Goal: Obtain resource: Download file/media

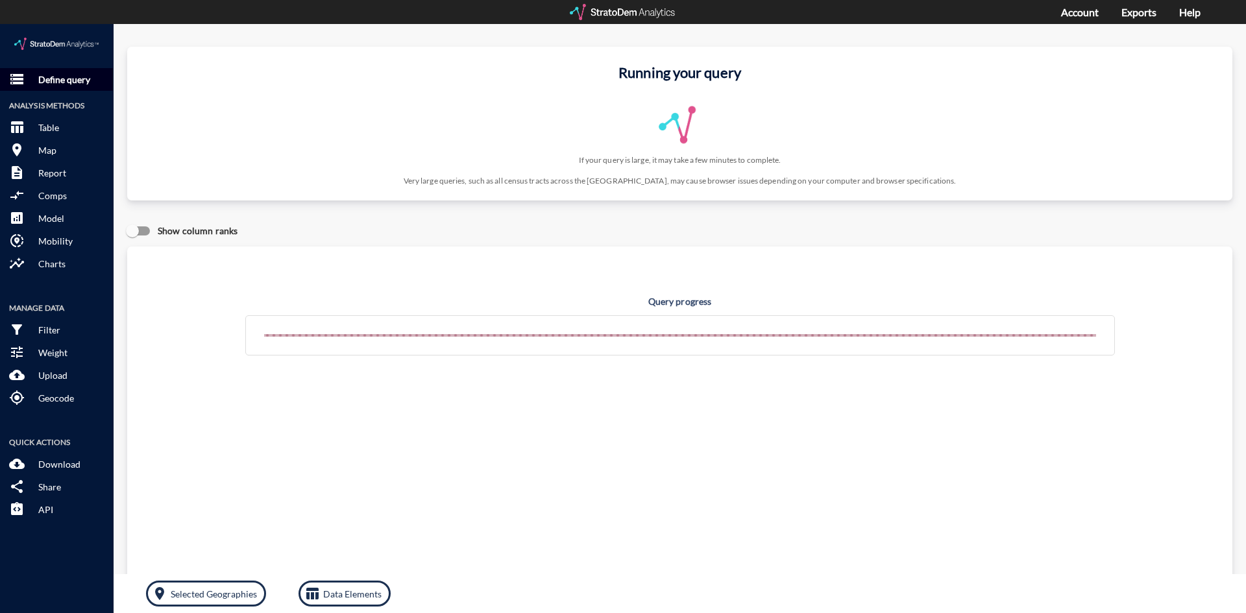
click p "Define query"
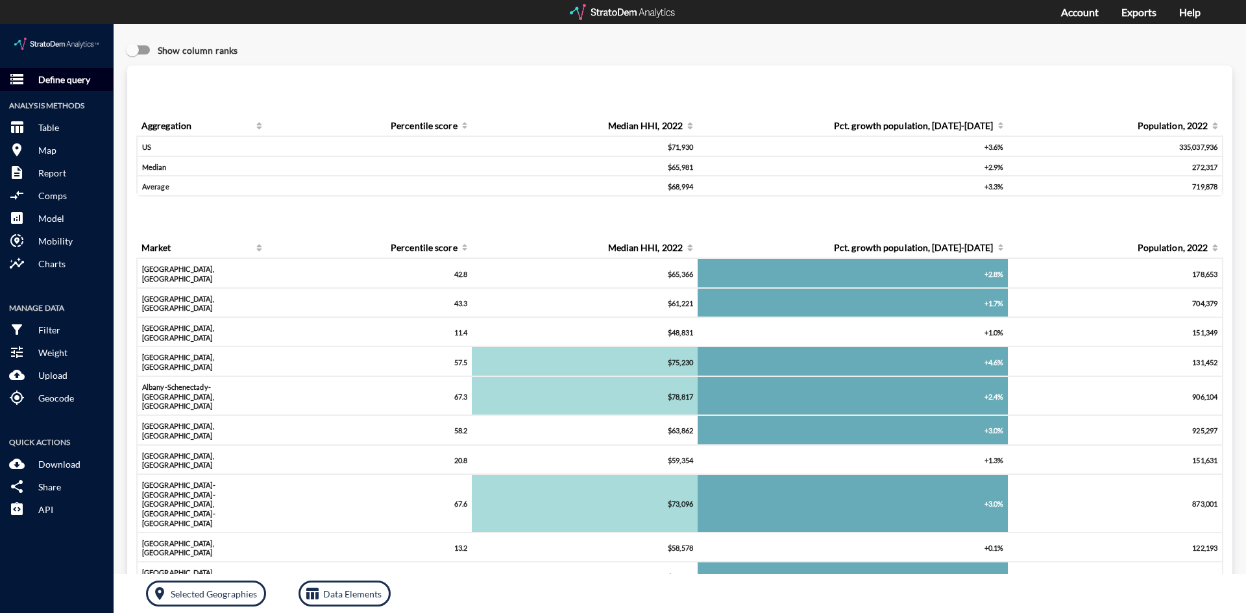
click button "storage Define query"
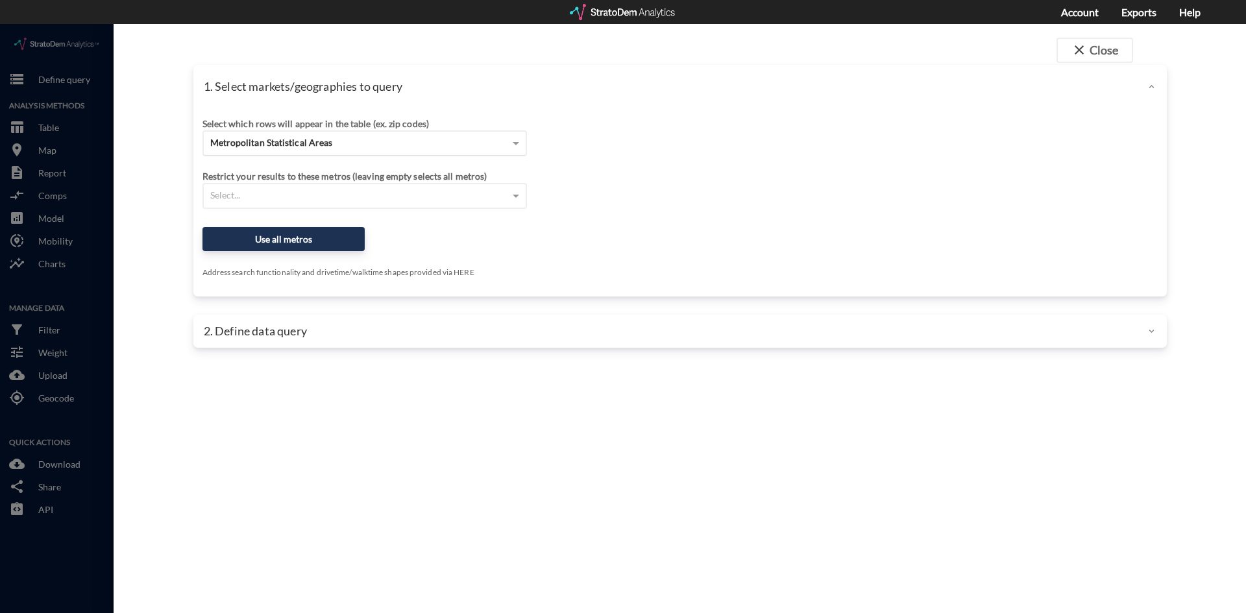
click div "Metropolitan Statistical Areas"
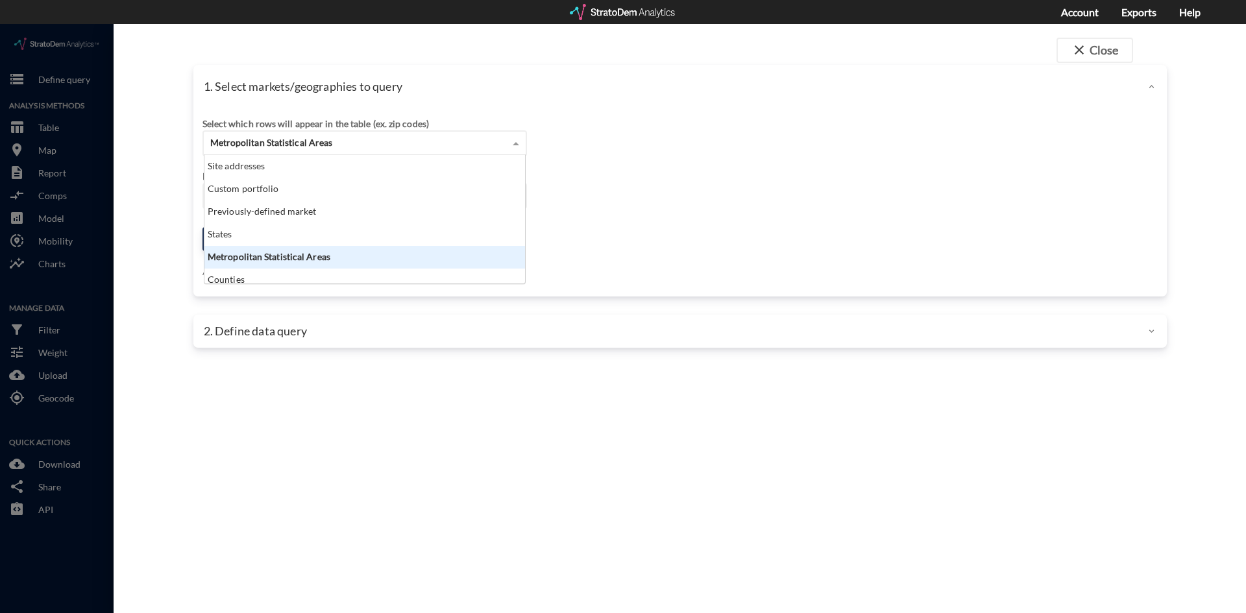
scroll to position [119, 313]
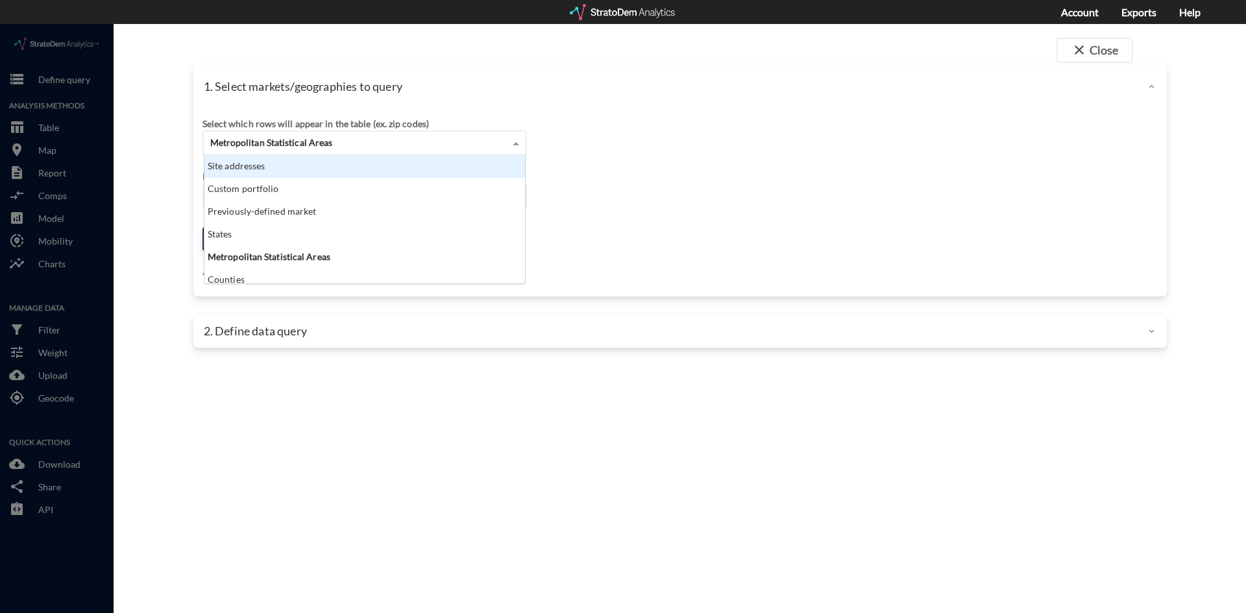
click div "Site addresses"
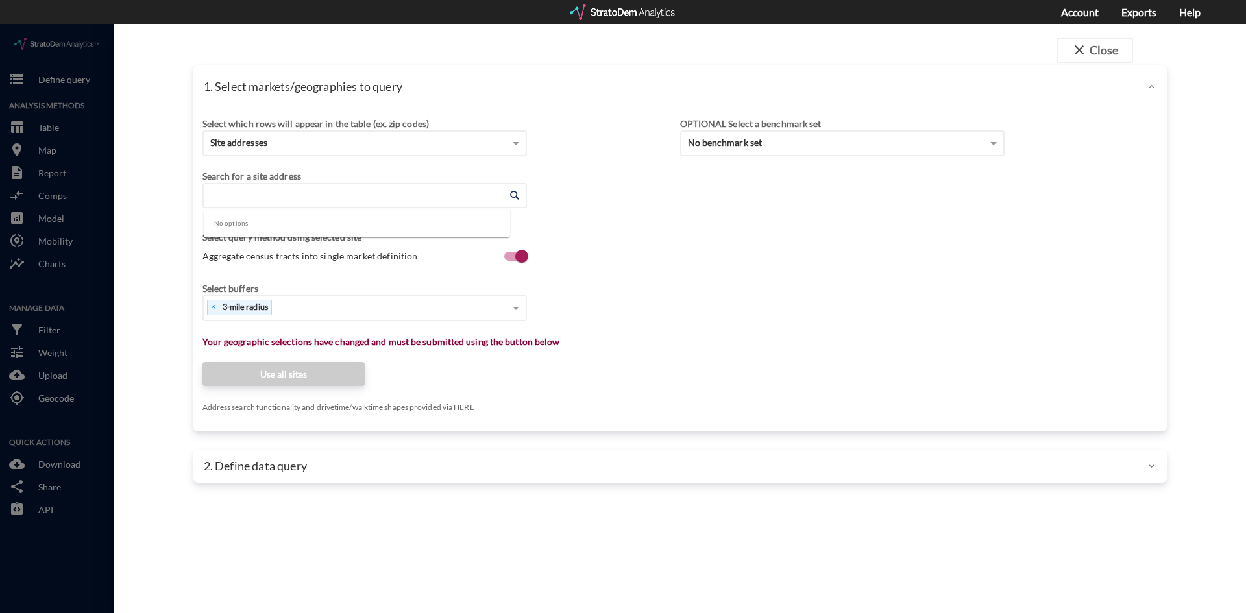
click input "Enter an address"
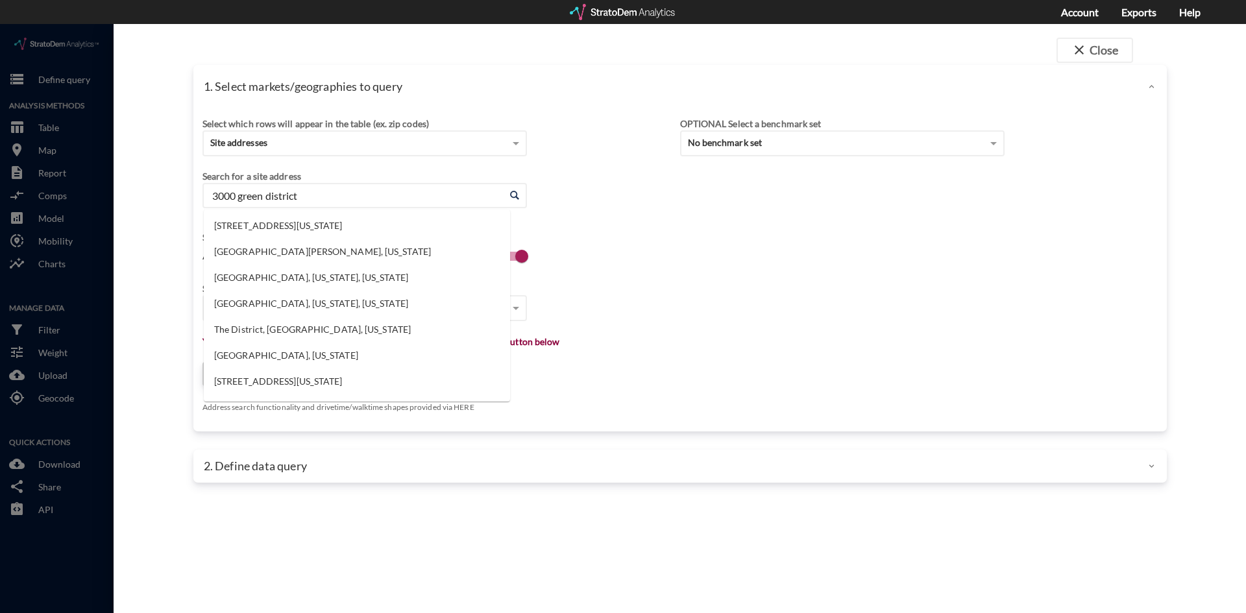
click li "3000 Green District Blvd, Marlborough, Massachusetts"
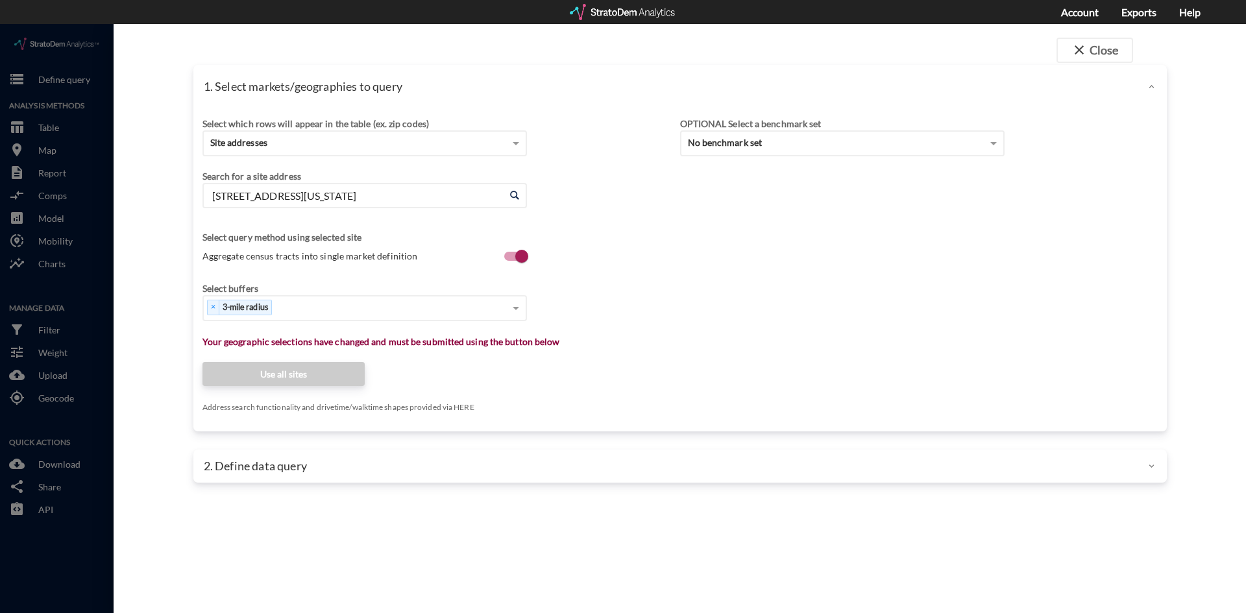
type input "3000 Green District Blvd, Marlborough, Massachusetts"
click div "Select buffers × 3-mile radius"
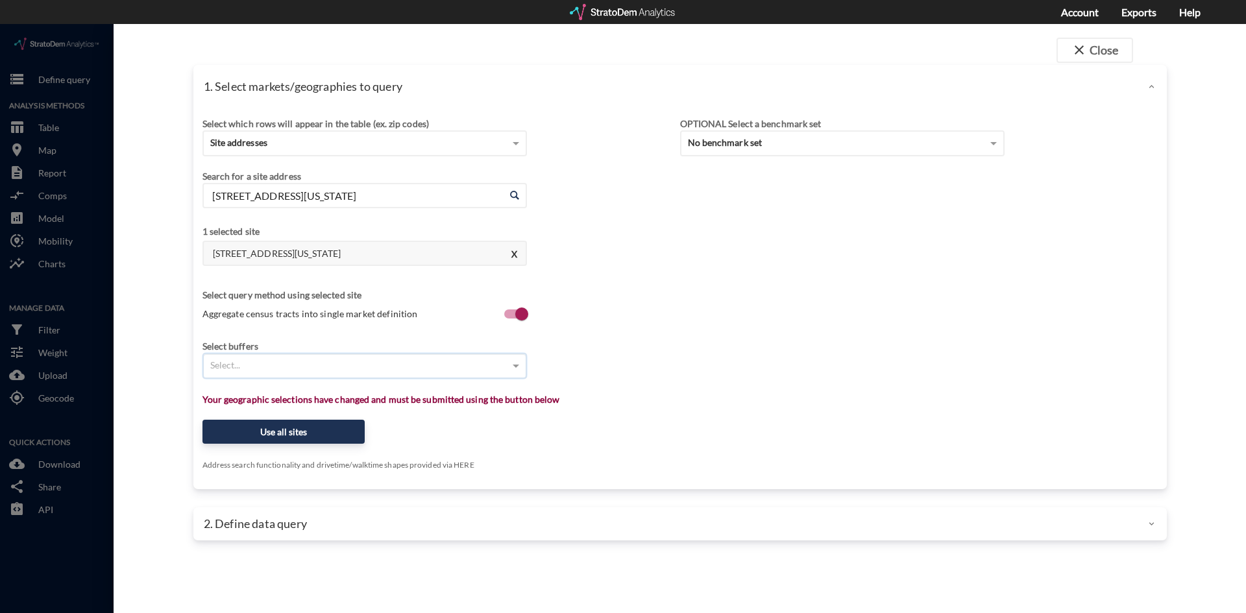
click div "Select..."
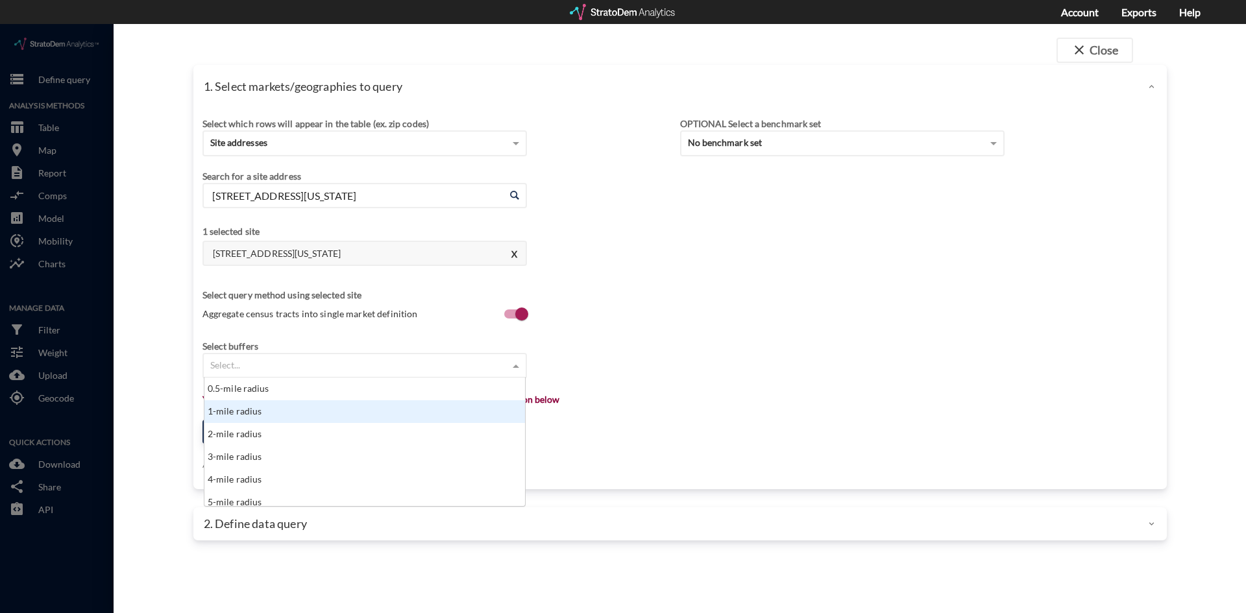
click div "1-mile radius"
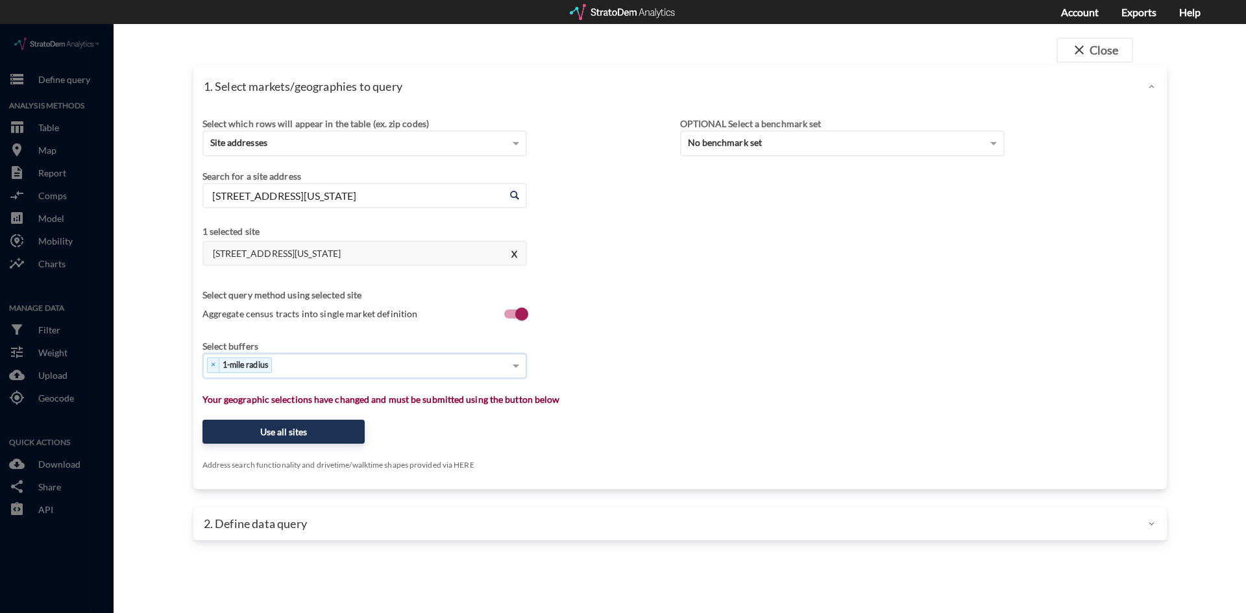
click div "× 1-mile radius"
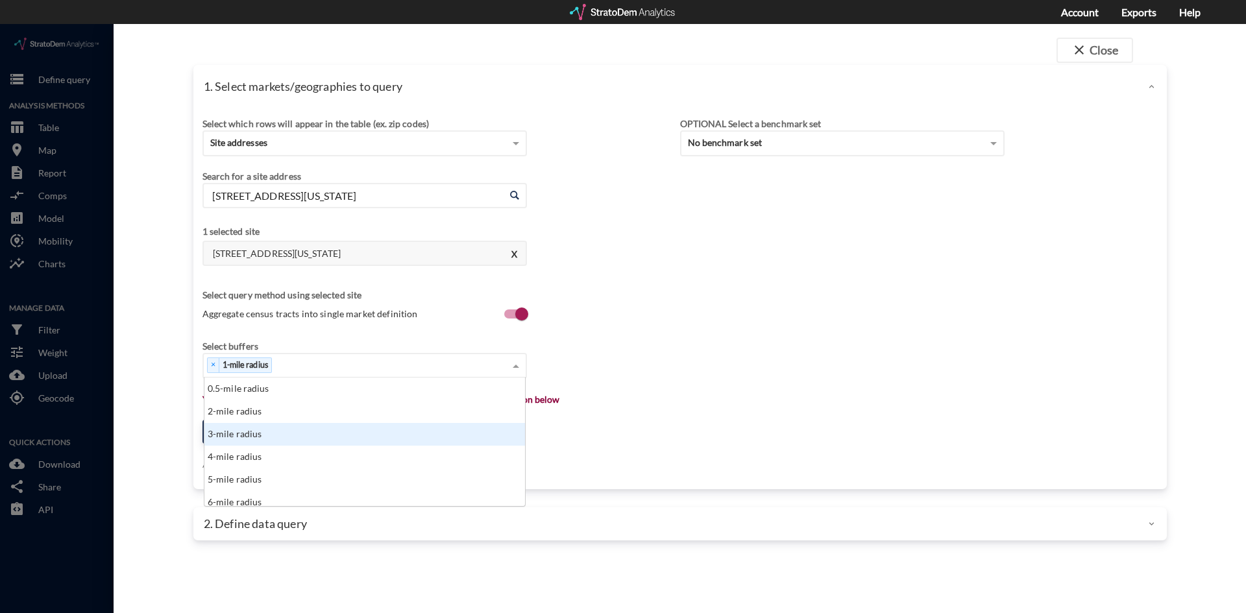
click div "3-mile radius"
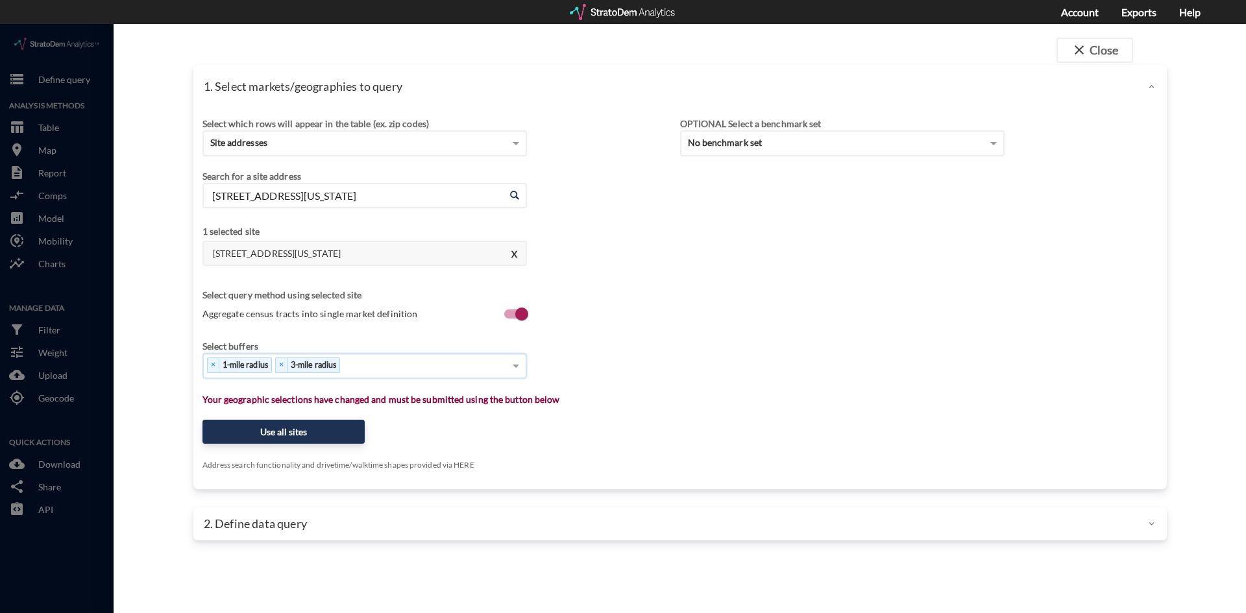
click div "× 1-mile radius × 3-mile radius"
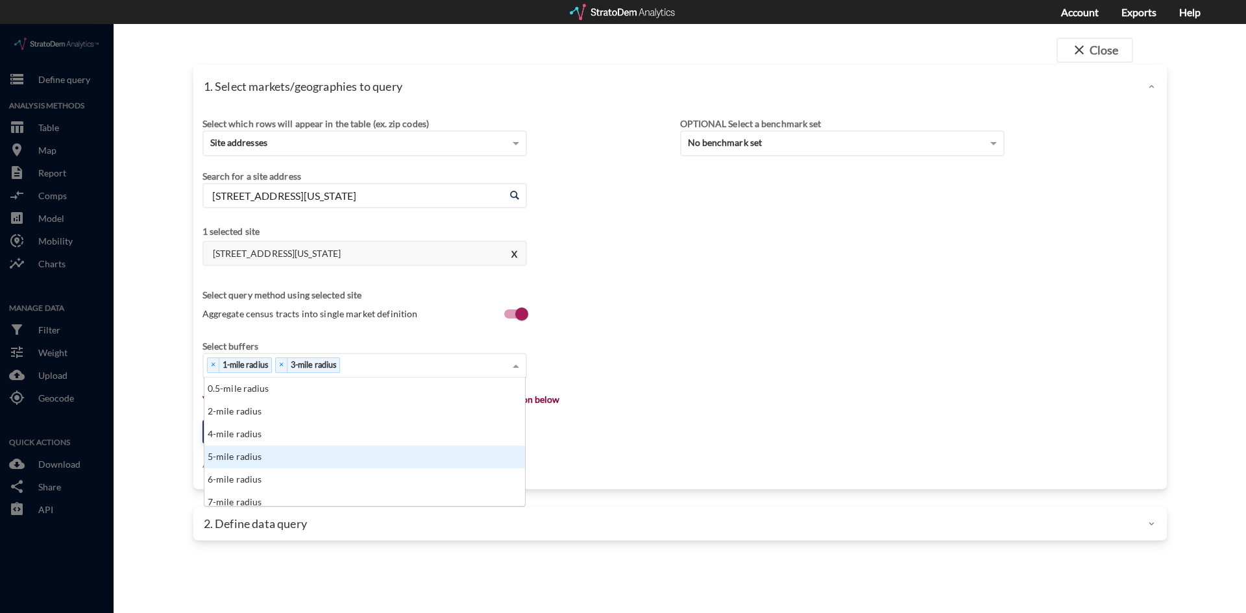
click div "5-mile radius"
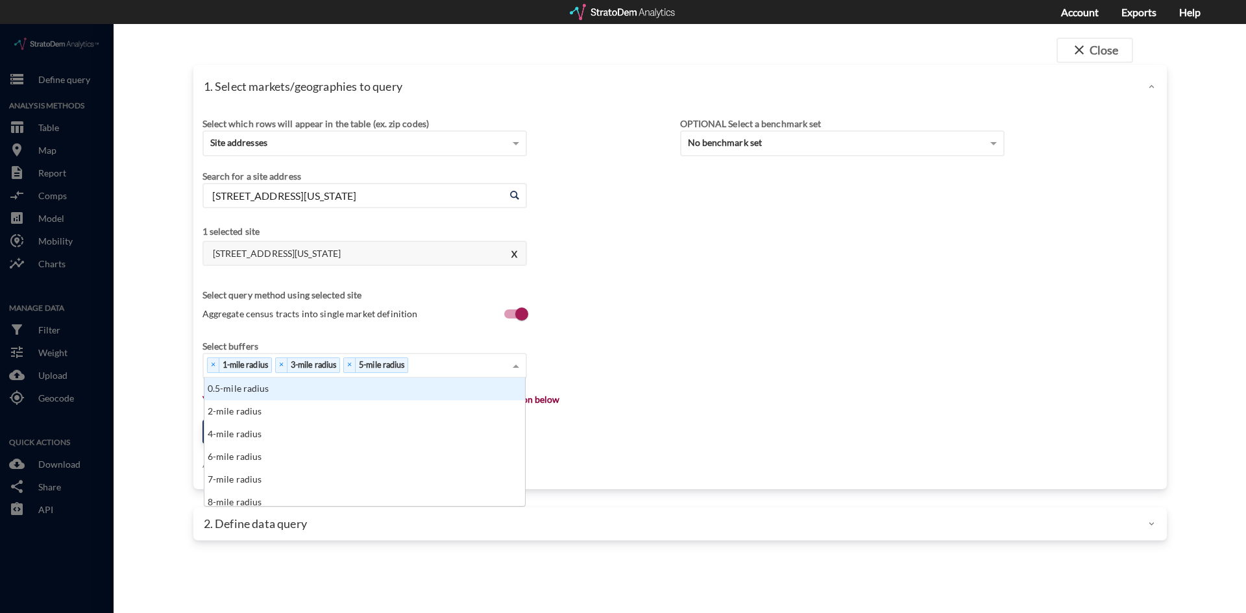
click div "× 1-mile radius × 3-mile radius × 5-mile radius"
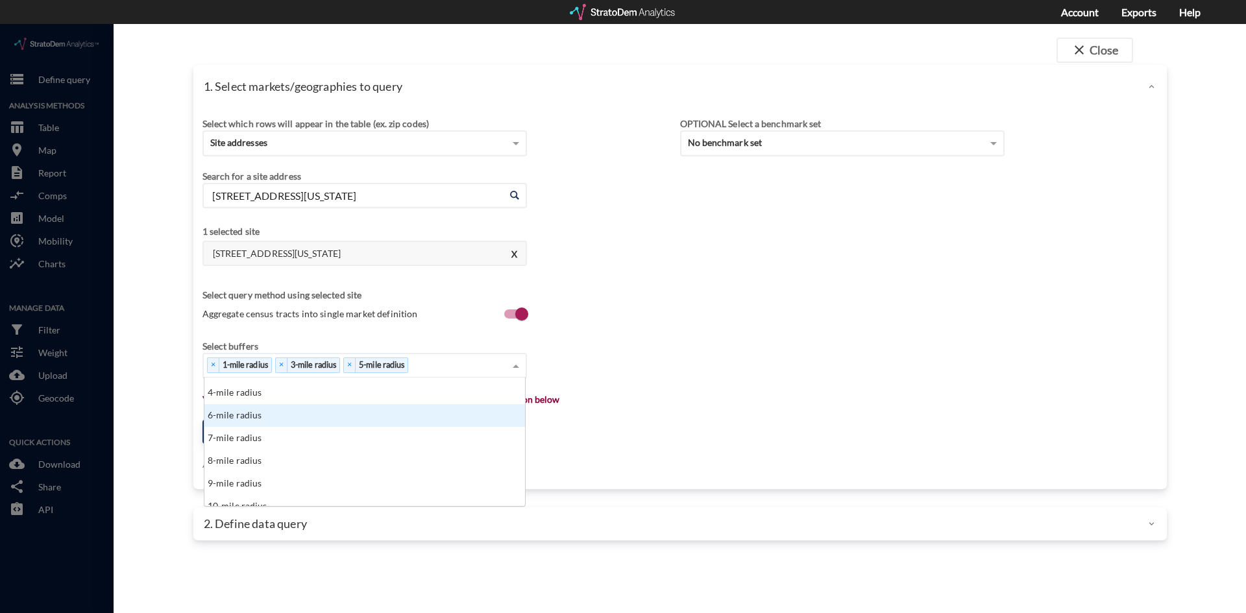
scroll to position [65, 0]
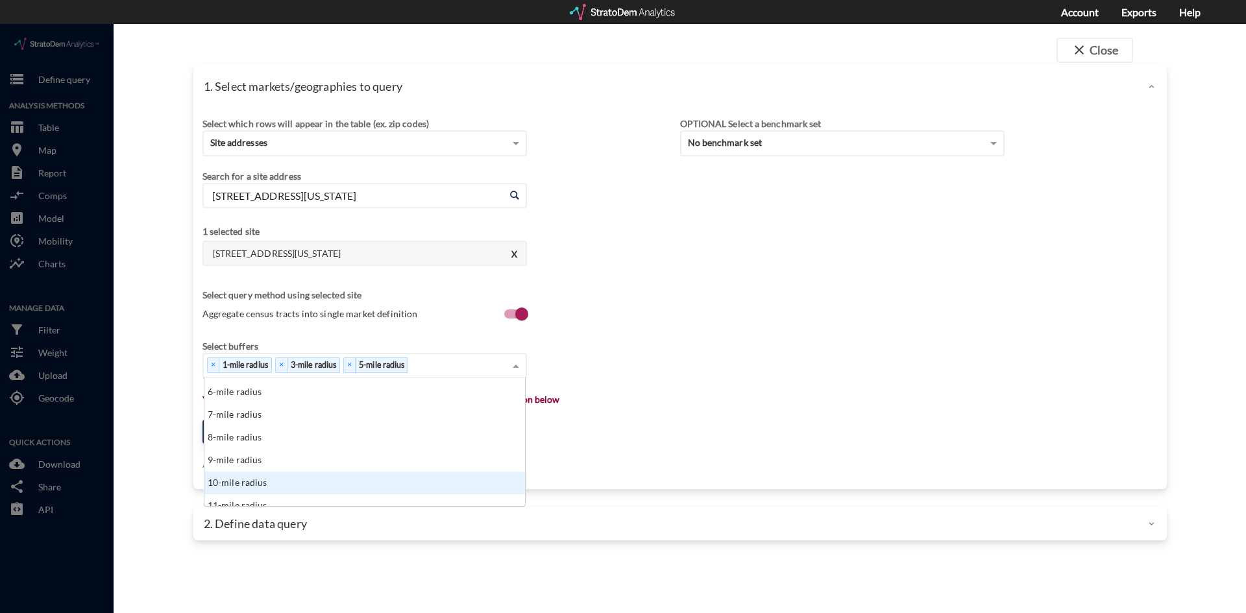
click div "10-mile radius"
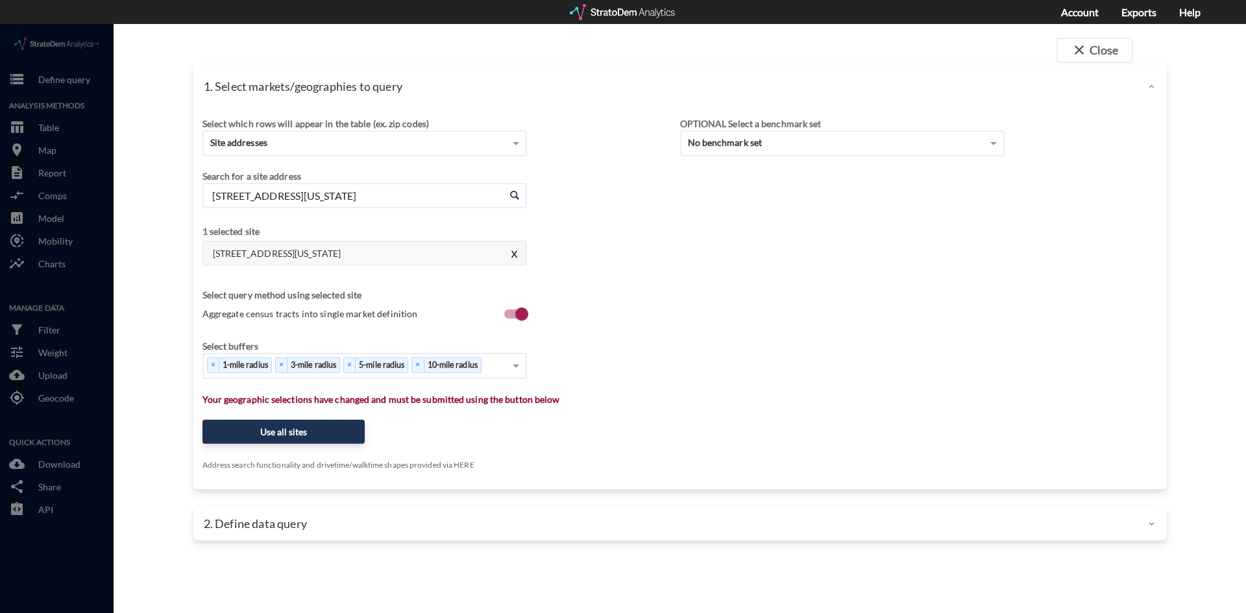
click div "Select which rows will appear in the table (ex. zip codes) Site addresses Selec…"
click button "Use all sites"
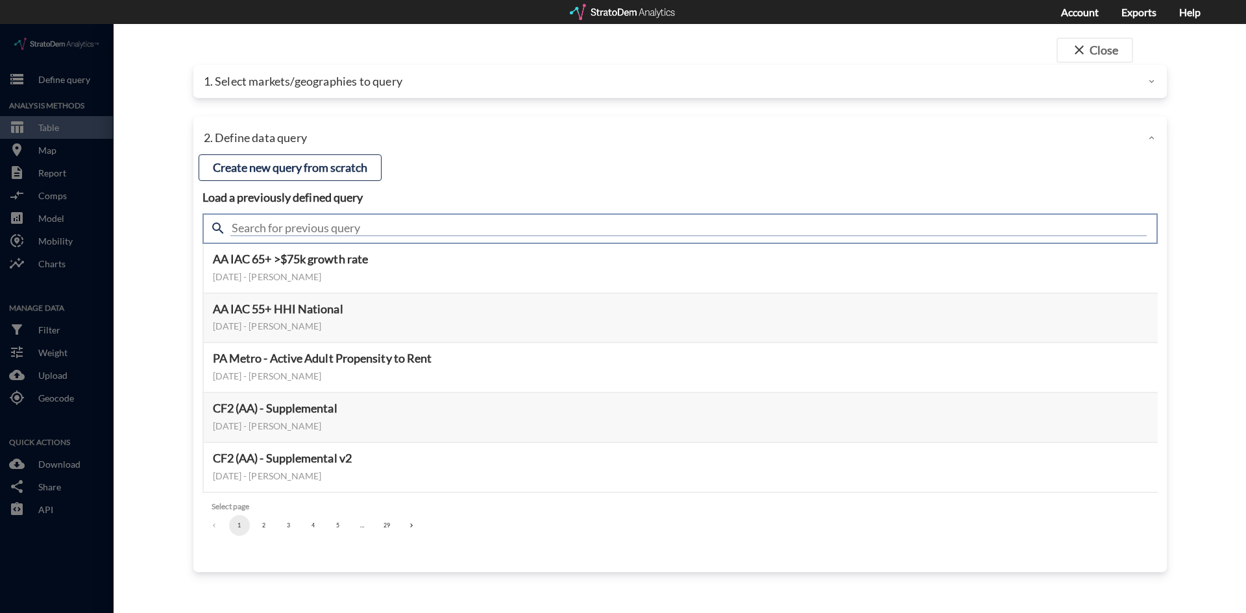
click input "text"
type input "Housing Demand & Meta"
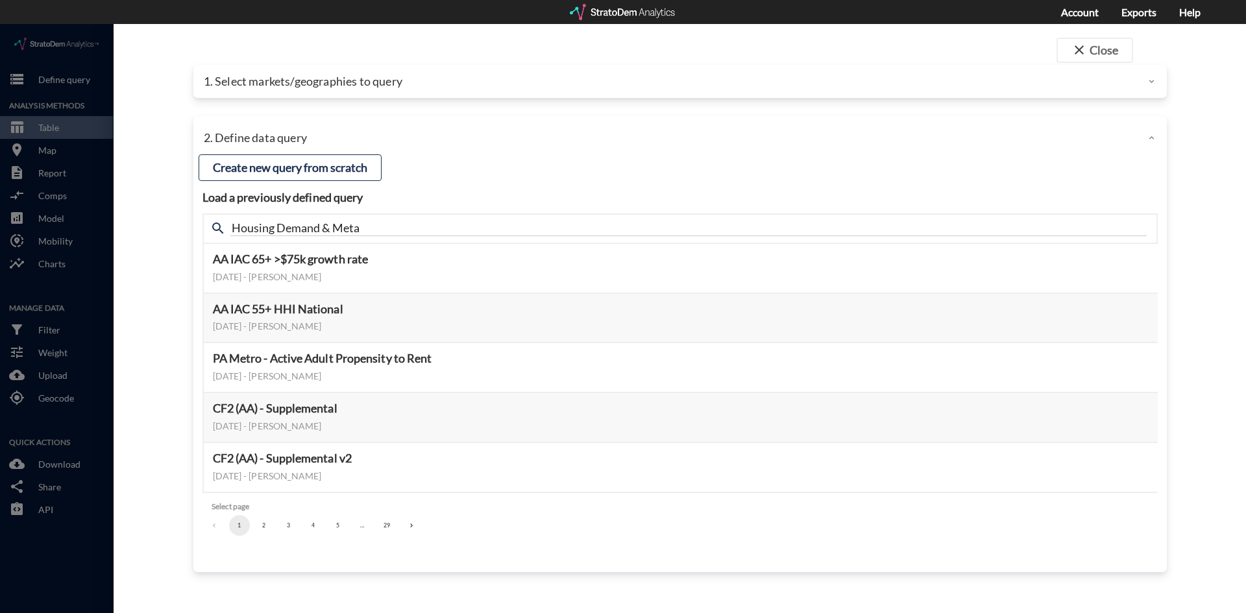
click div "2. Define data query"
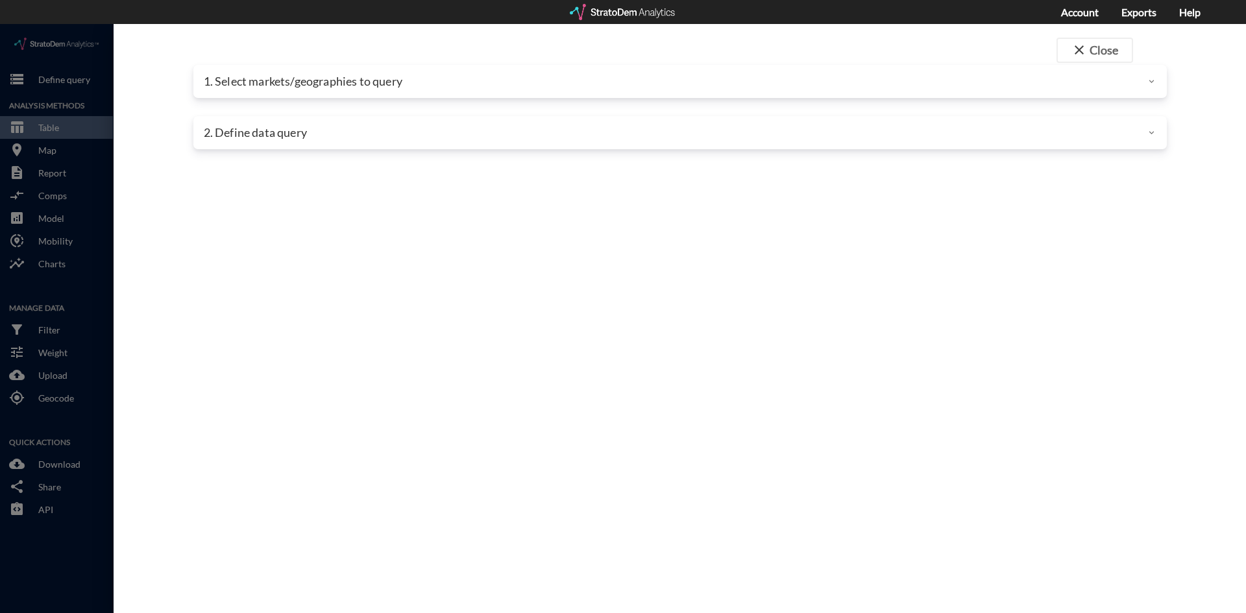
click div "2. Define data query"
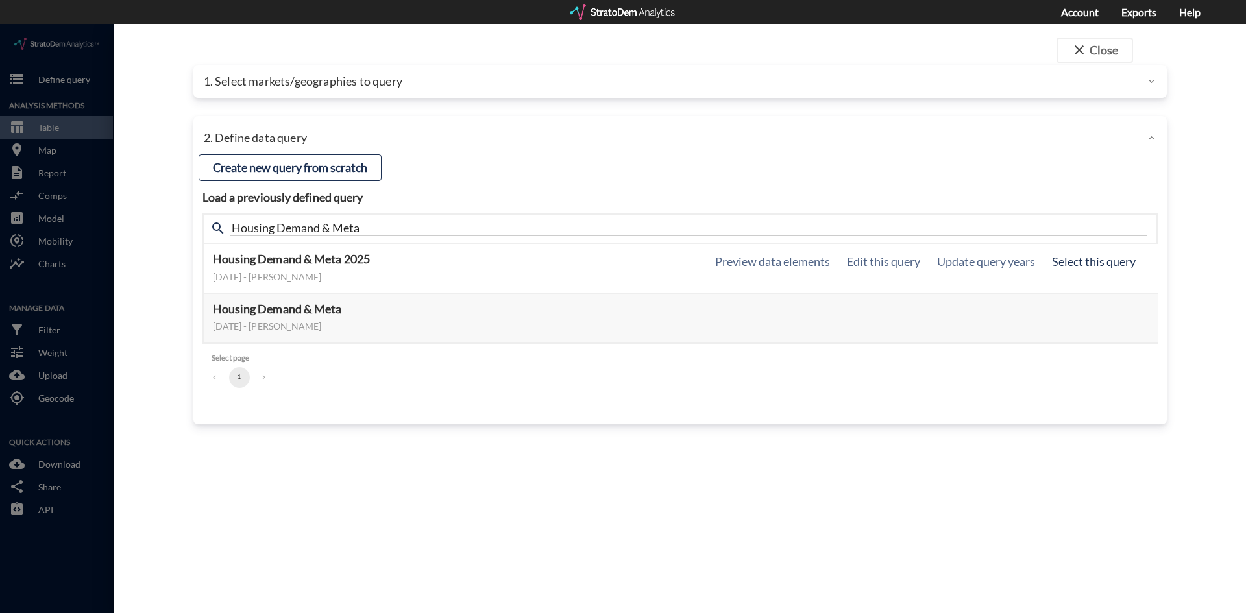
click button "Select this query"
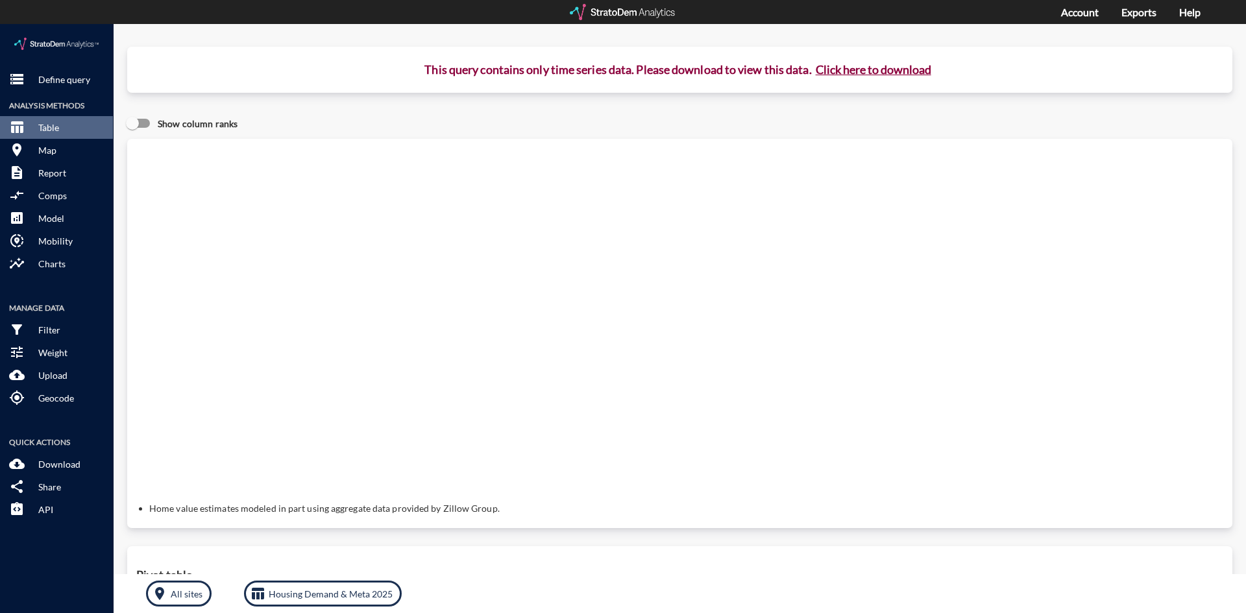
click button "Click here to download"
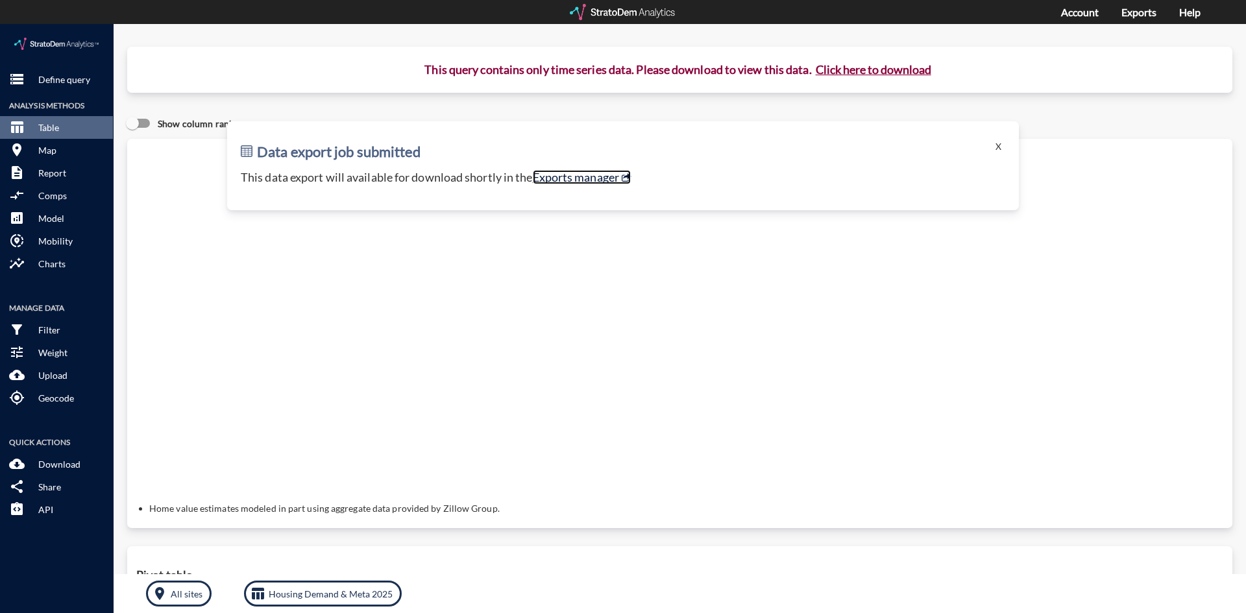
click link "Exports manager"
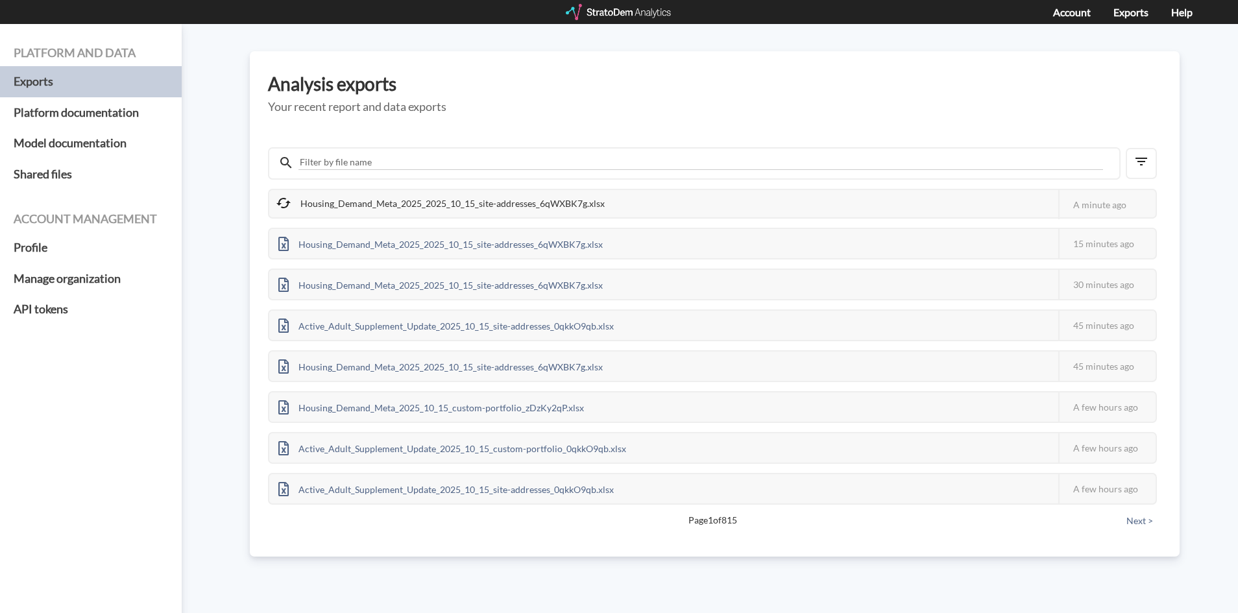
click at [492, 194] on div "Housing_Demand_Meta_2025_2025_10_15_site-addresses_6qWXBK7g.xlsx" at bounding box center [441, 203] width 345 height 27
click at [472, 208] on div "Housing_Demand_Meta_2025_2025_10_15_site-addresses_6qWXBK7g.xlsx" at bounding box center [441, 203] width 345 height 27
click at [528, 201] on div "Housing_Demand_Meta_2025_2025_10_15_site-addresses_6qWXBK7g.xlsx" at bounding box center [441, 203] width 345 height 27
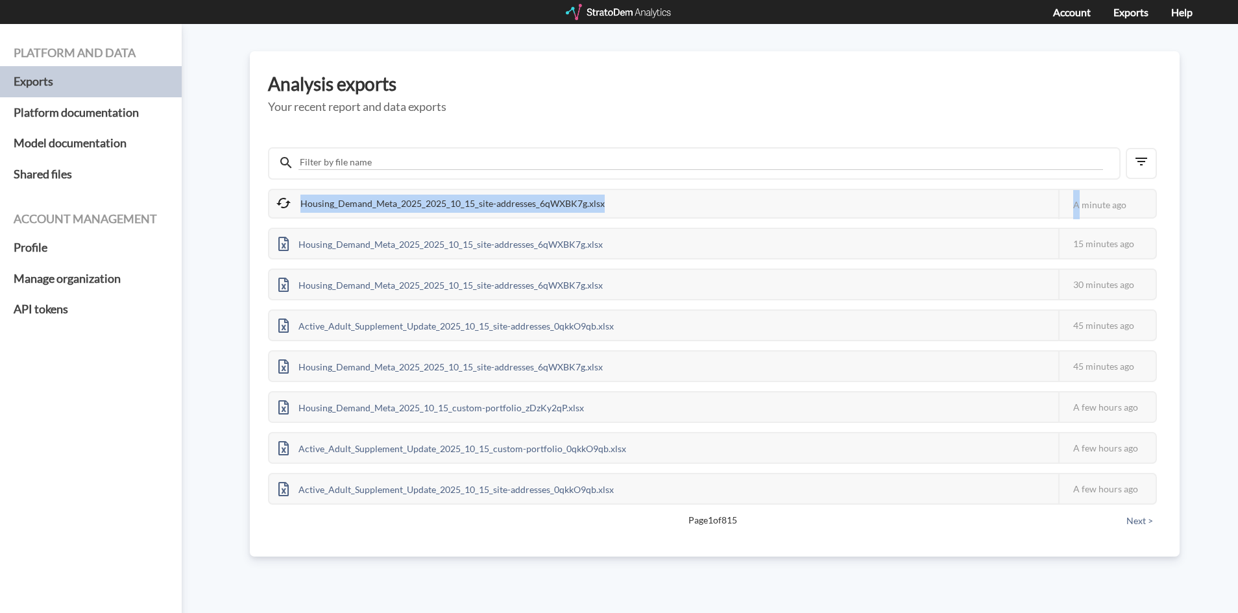
click at [528, 201] on div "Housing_Demand_Meta_2025_2025_10_15_site-addresses_6qWXBK7g.xlsx" at bounding box center [441, 203] width 345 height 27
click at [452, 204] on div "Housing_Demand_Meta_2025_2025_10_15_site-addresses_6qWXBK7g.xlsx" at bounding box center [441, 203] width 345 height 27
click at [587, 207] on div "Housing_Demand_Meta_2025_2025_10_15_site-addresses_6qWXBK7g.xlsx" at bounding box center [441, 203] width 345 height 27
click at [584, 207] on div "Housing_Demand_Meta_2025_2025_10_15_site-addresses_6qWXBK7g.xlsx" at bounding box center [441, 203] width 345 height 27
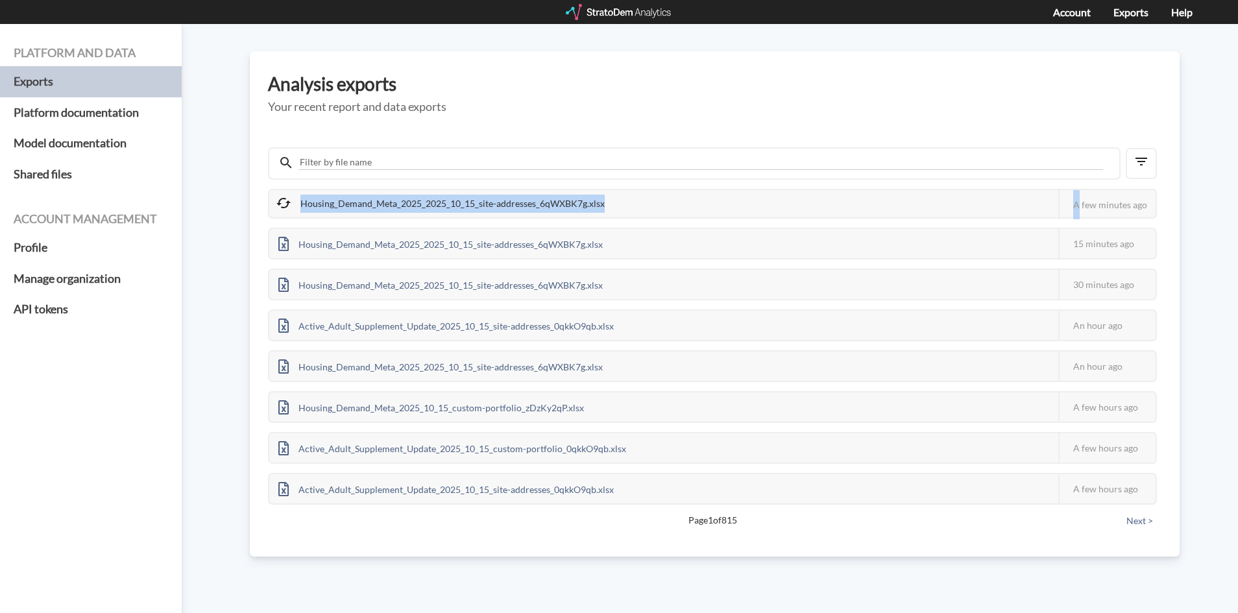
click at [584, 206] on div "Housing_Demand_Meta_2025_2025_10_15_site-addresses_6qWXBK7g.xlsx" at bounding box center [441, 203] width 345 height 27
click at [587, 203] on div "Housing_Demand_Meta_2025_2025_10_15_site-addresses_6qWXBK7g.xlsx" at bounding box center [441, 203] width 345 height 27
drag, startPoint x: 581, startPoint y: 147, endPoint x: 522, endPoint y: 180, distance: 67.7
drag, startPoint x: 522, startPoint y: 180, endPoint x: 511, endPoint y: 187, distance: 12.8
drag, startPoint x: 511, startPoint y: 187, endPoint x: 351, endPoint y: 188, distance: 159.7
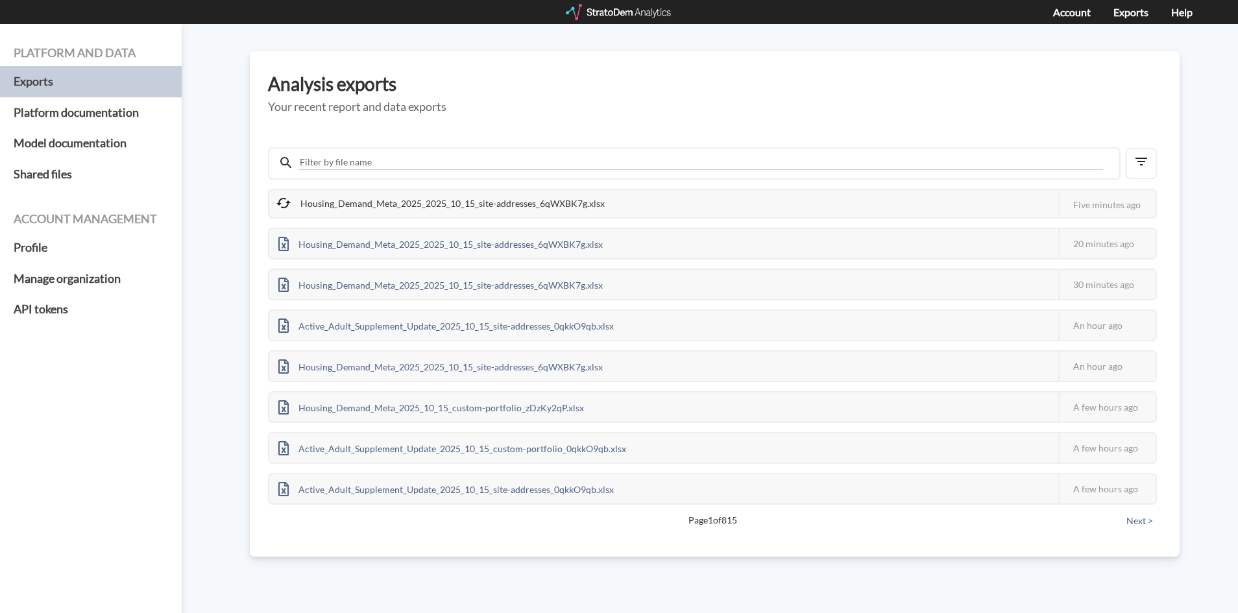
click at [351, 189] on div "Housing_Demand_Meta_2025_2025_10_15_site-addresses_6qWXBK7g.xlsx This job faile…" at bounding box center [712, 204] width 889 height 30
click at [365, 200] on div "Housing_Demand_Meta_2025_2025_10_15_site-addresses_6qWXBK7g.xlsx" at bounding box center [441, 203] width 345 height 27
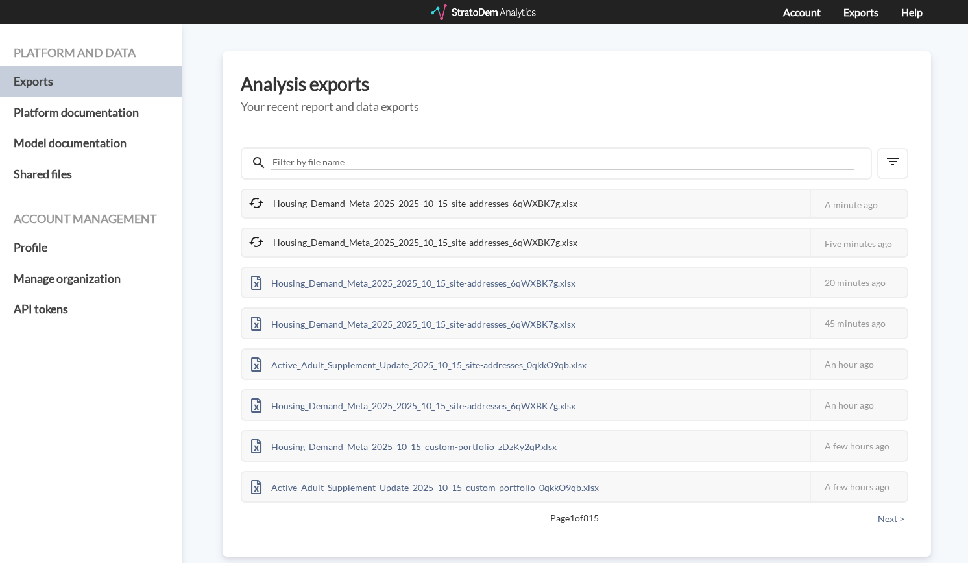
click at [432, 210] on div "Housing_Demand_Meta_2025_2025_10_15_site-addresses_6qWXBK7g.xlsx" at bounding box center [414, 203] width 345 height 27
click at [427, 202] on div "Housing_Demand_Meta_2025_2025_10_15_site-addresses_6qWXBK7g.xlsx" at bounding box center [414, 203] width 345 height 27
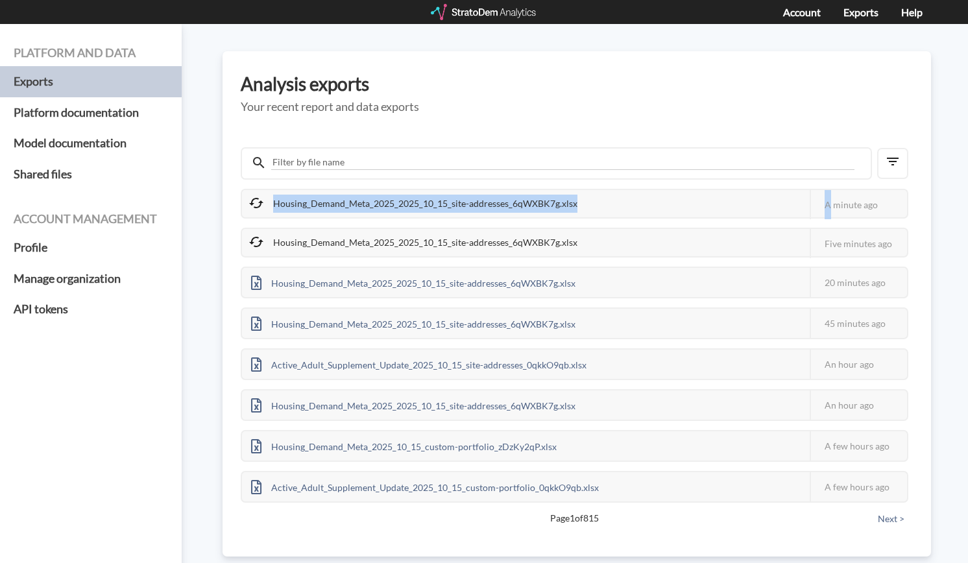
click at [427, 202] on div "Housing_Demand_Meta_2025_2025_10_15_site-addresses_6qWXBK7g.xlsx" at bounding box center [414, 203] width 345 height 27
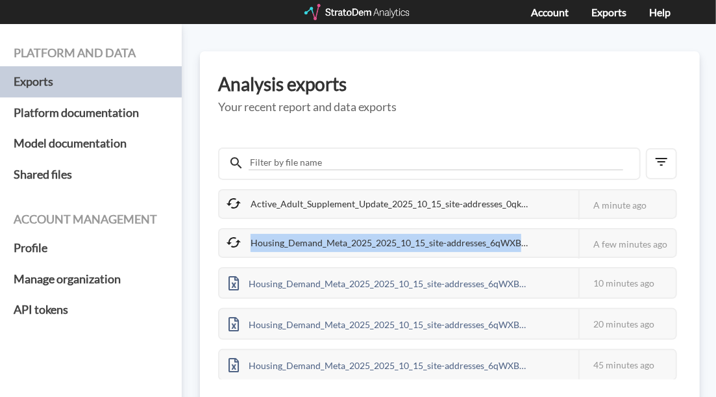
click at [482, 251] on div "Housing_Demand_Meta_2025_2025_10_15_site-addresses_6qWXBK7g.xlsx" at bounding box center [378, 242] width 319 height 27
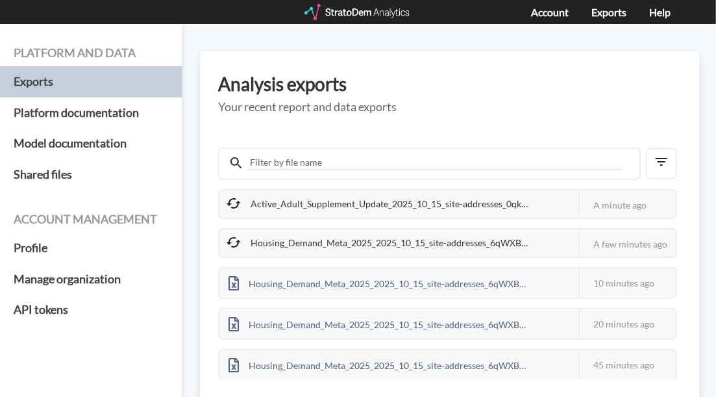
click at [475, 247] on div "Housing_Demand_Meta_2025_2025_10_15_site-addresses_6qWXBK7g.xlsx" at bounding box center [378, 242] width 319 height 27
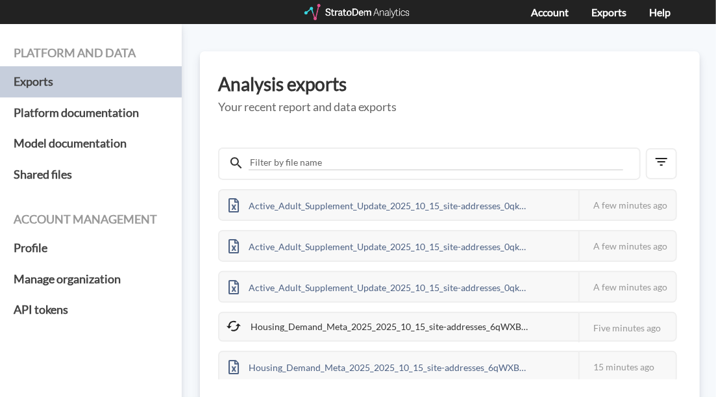
click at [433, 333] on div "Housing_Demand_Meta_2025_2025_10_15_site-addresses_6qWXBK7g.xlsx" at bounding box center [378, 326] width 319 height 27
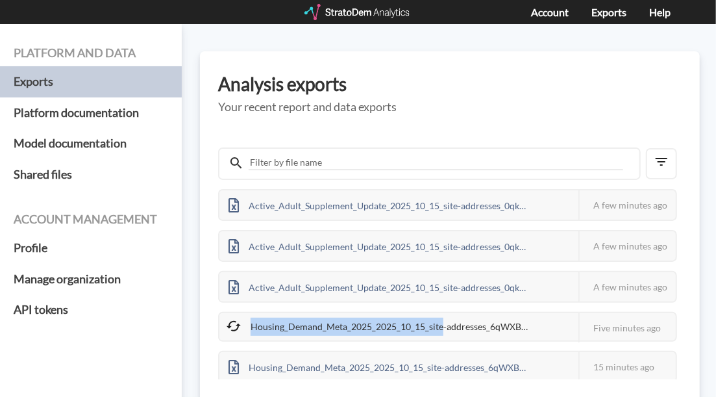
click at [433, 333] on div "Housing_Demand_Meta_2025_2025_10_15_site-addresses_6qWXBK7g.xlsx" at bounding box center [378, 326] width 319 height 27
click at [441, 323] on div "Housing_Demand_Meta_2025_2025_10_15_site-addresses_6qWXBK7g.xlsx" at bounding box center [378, 326] width 319 height 27
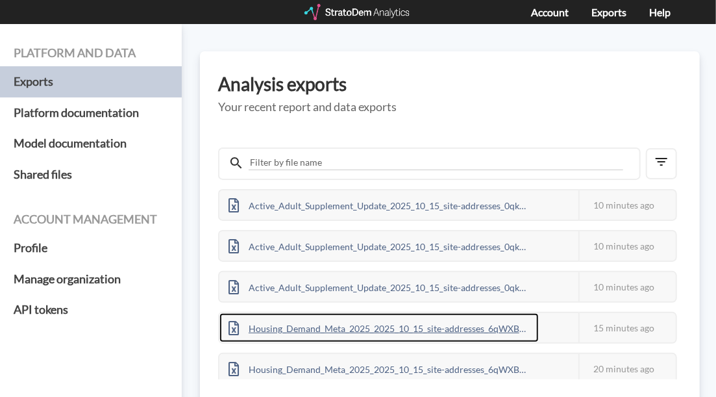
click at [319, 332] on div "Housing_Demand_Meta_2025_2025_10_15_site-addresses_6qWXBK7g.xlsx" at bounding box center [378, 327] width 319 height 29
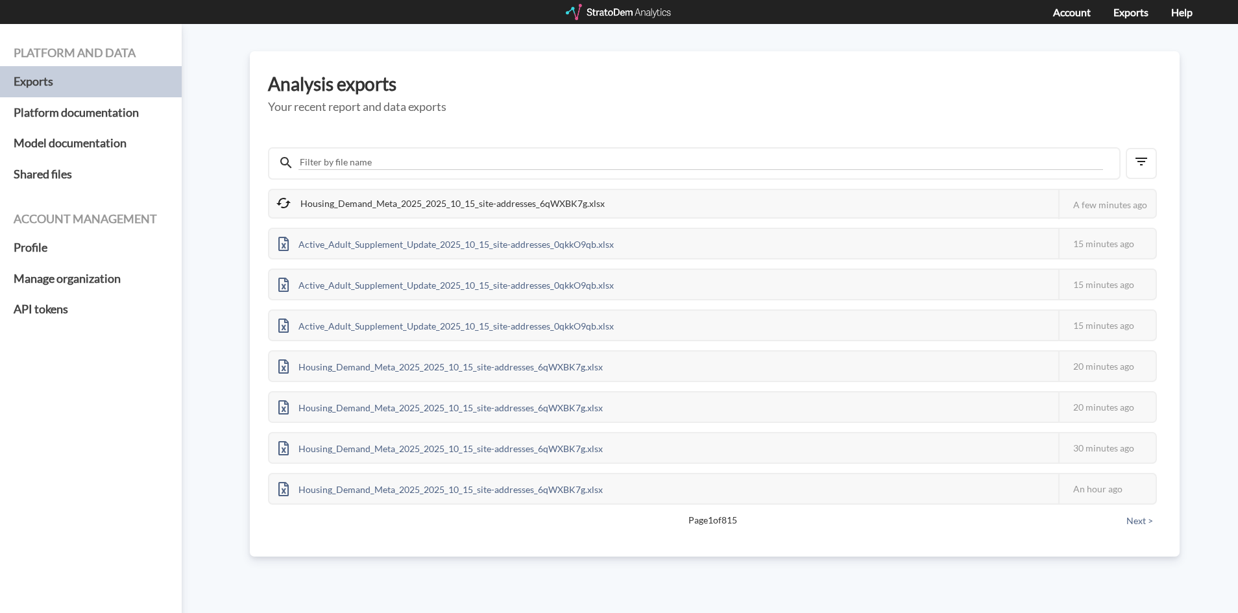
click at [520, 201] on div "Housing_Demand_Meta_2025_2025_10_15_site-addresses_6qWXBK7g.xlsx" at bounding box center [441, 203] width 345 height 27
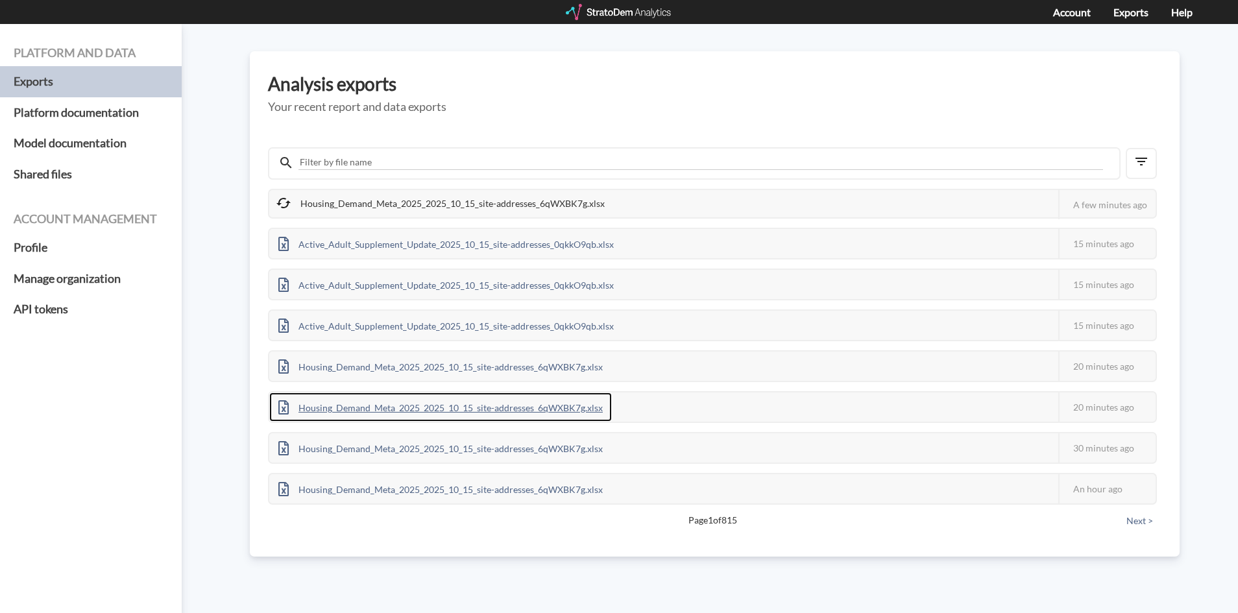
click at [434, 413] on div "Housing_Demand_Meta_2025_2025_10_15_site-addresses_6qWXBK7g.xlsx" at bounding box center [440, 407] width 343 height 29
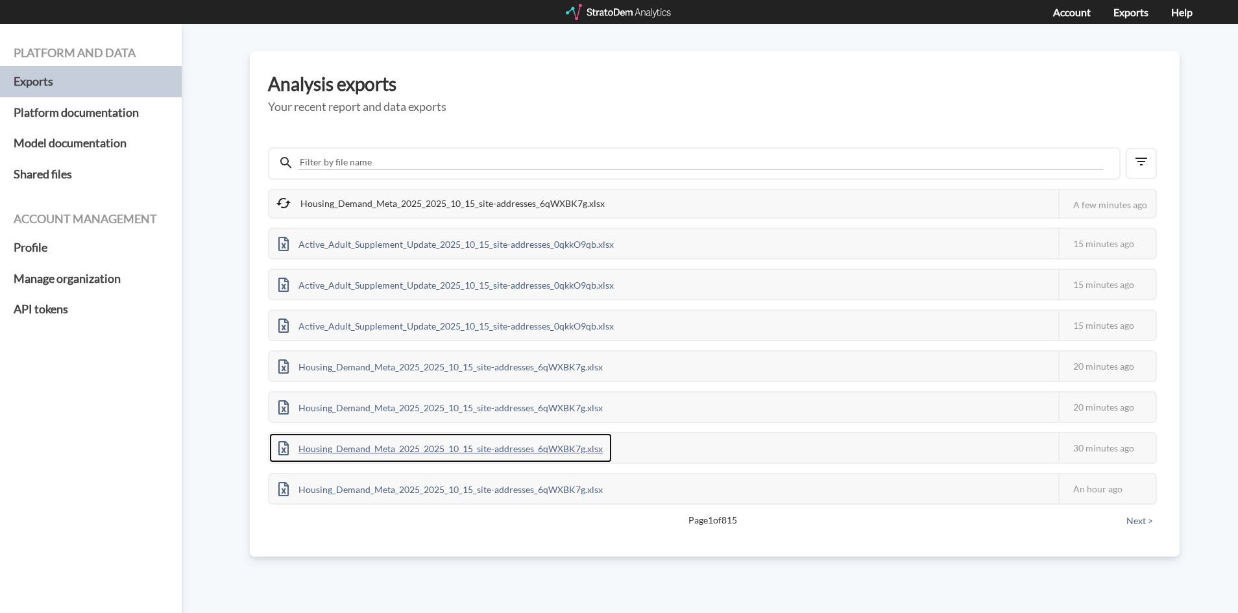
click at [493, 450] on div "Housing_Demand_Meta_2025_2025_10_15_site-addresses_6qWXBK7g.xlsx" at bounding box center [440, 448] width 343 height 29
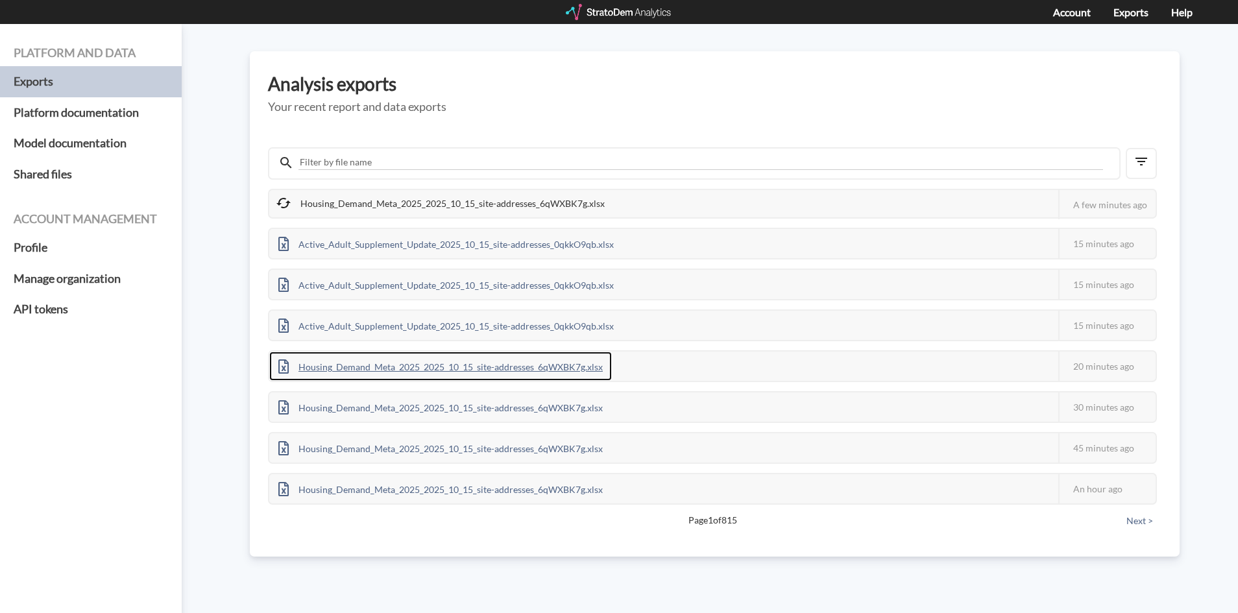
click at [343, 380] on div "Housing_Demand_Meta_2025_2025_10_15_site-addresses_6qWXBK7g.xlsx" at bounding box center [440, 366] width 343 height 29
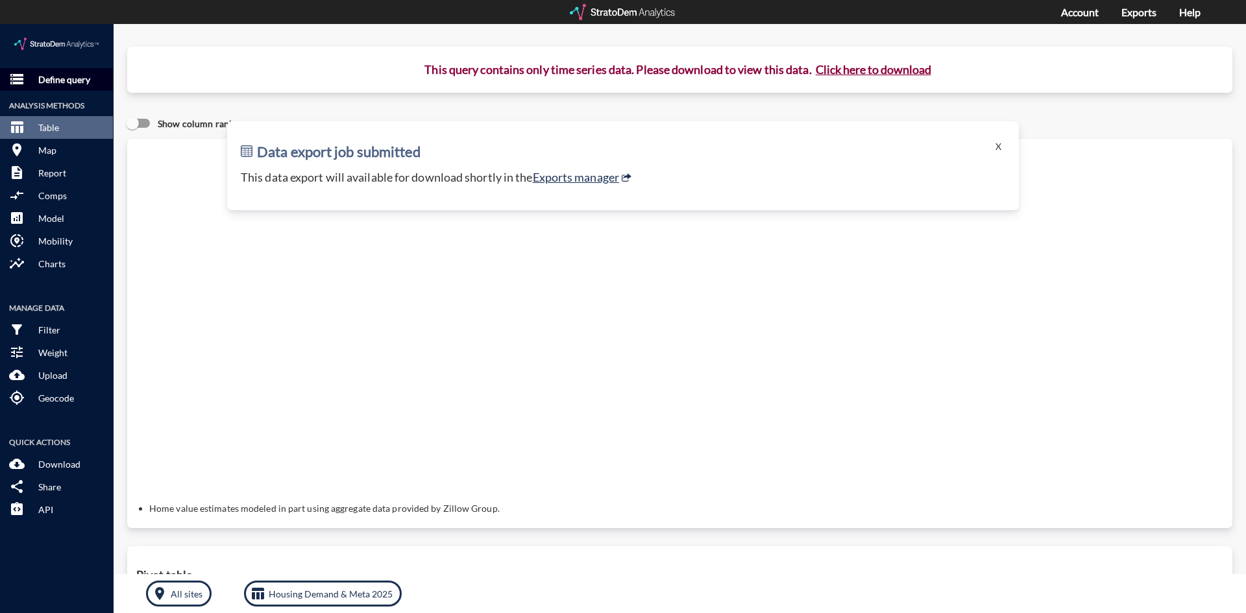
click button "storage Define query"
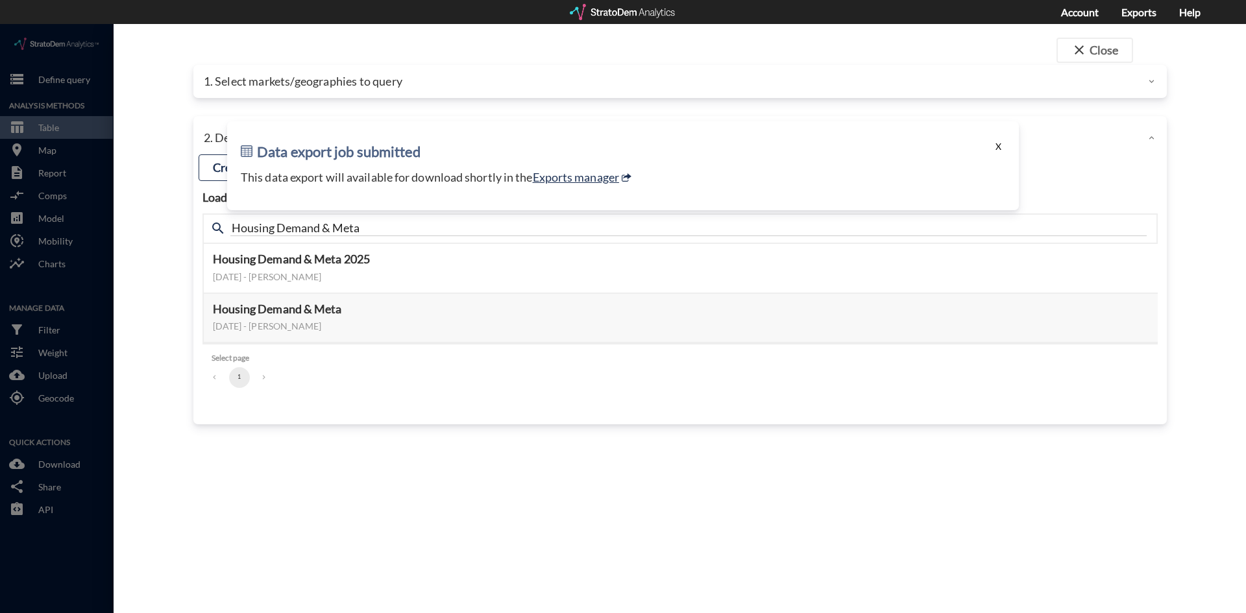
click button "X"
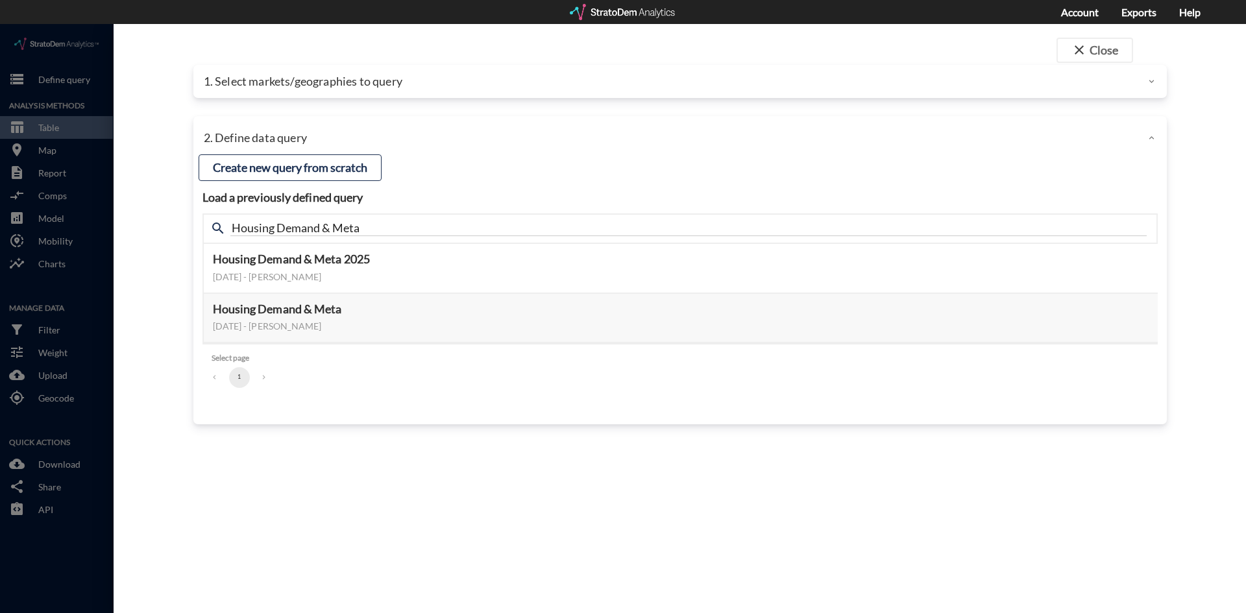
click div "2. Define data query"
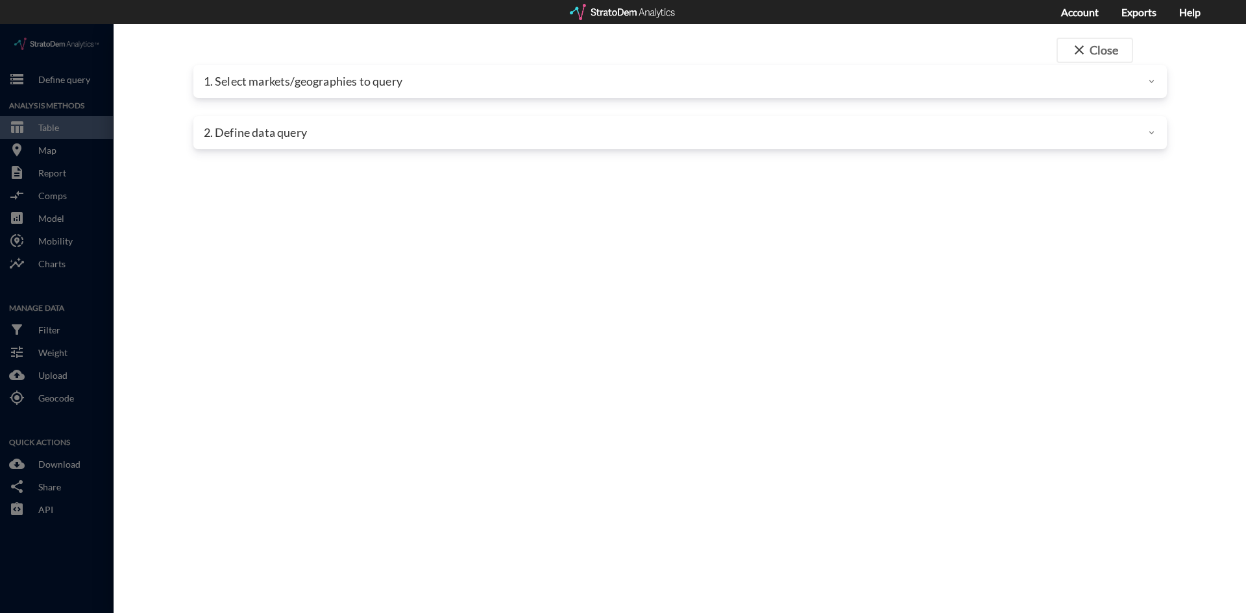
click div "1. Select markets/geographies to query"
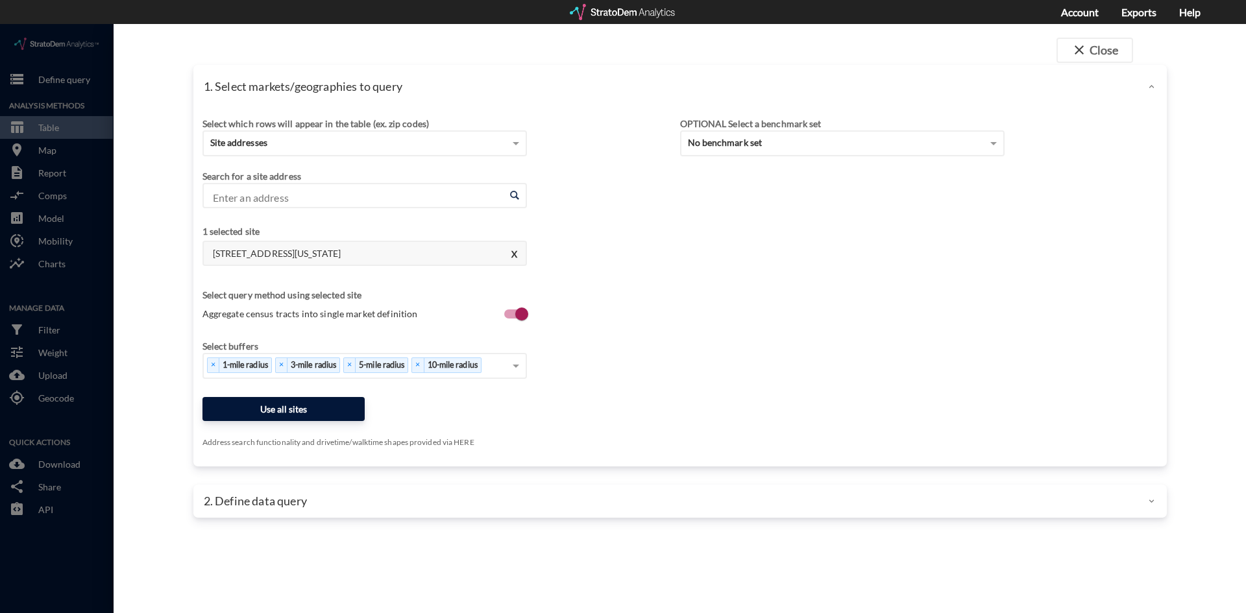
click button "Use all sites"
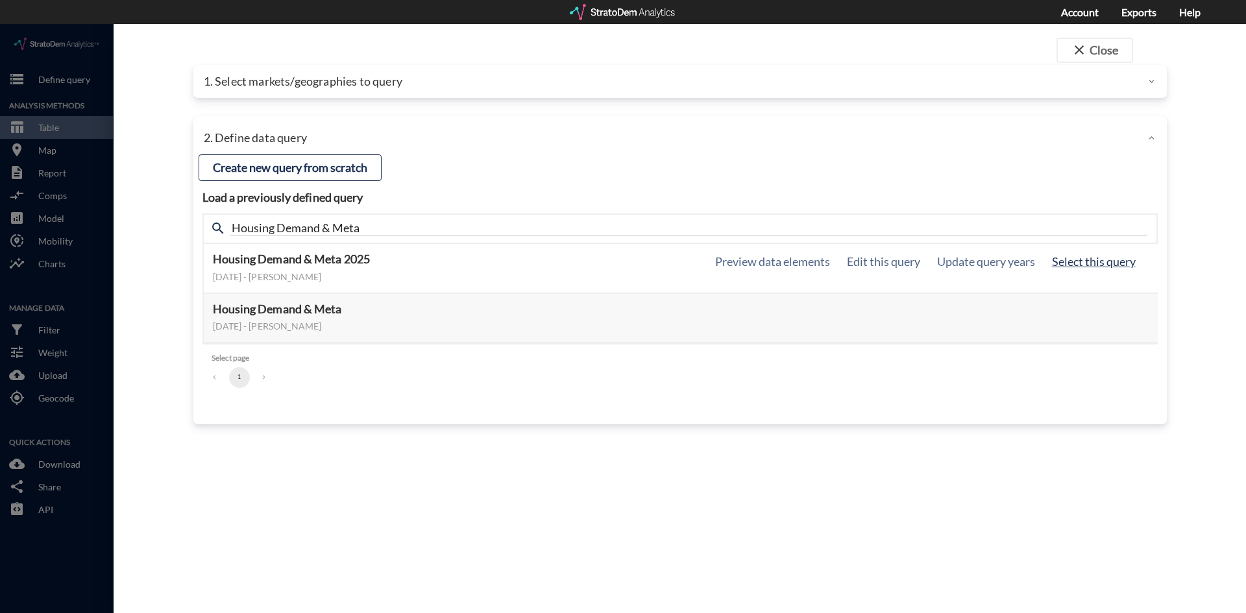
click button "Select this query"
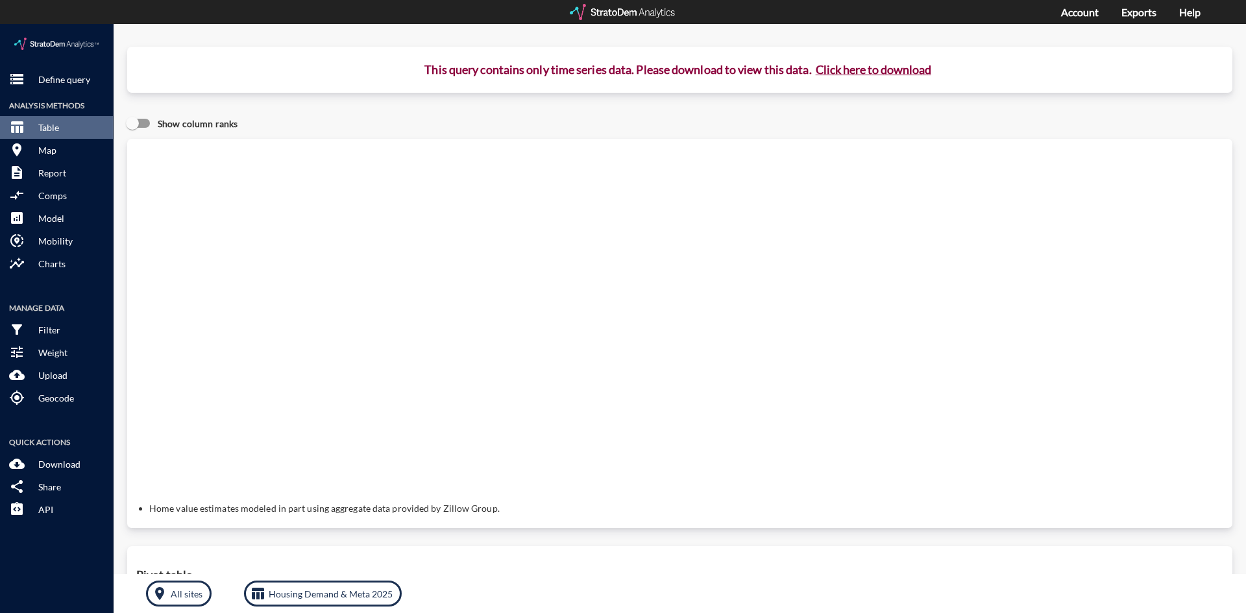
click button "Click here to download"
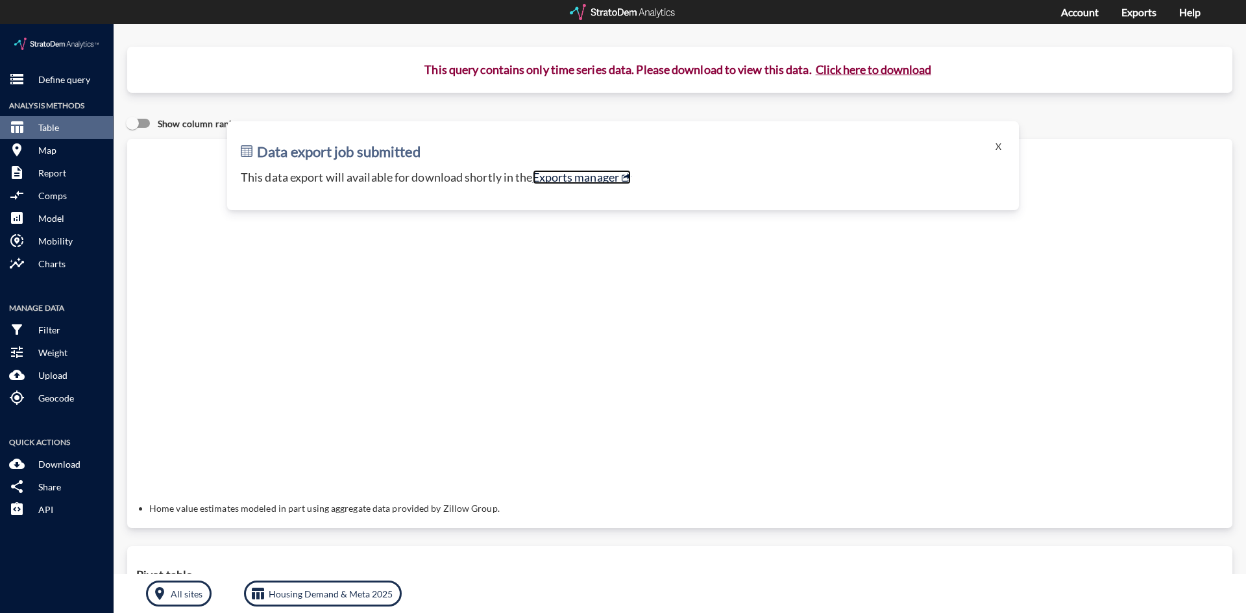
click link "Exports manager"
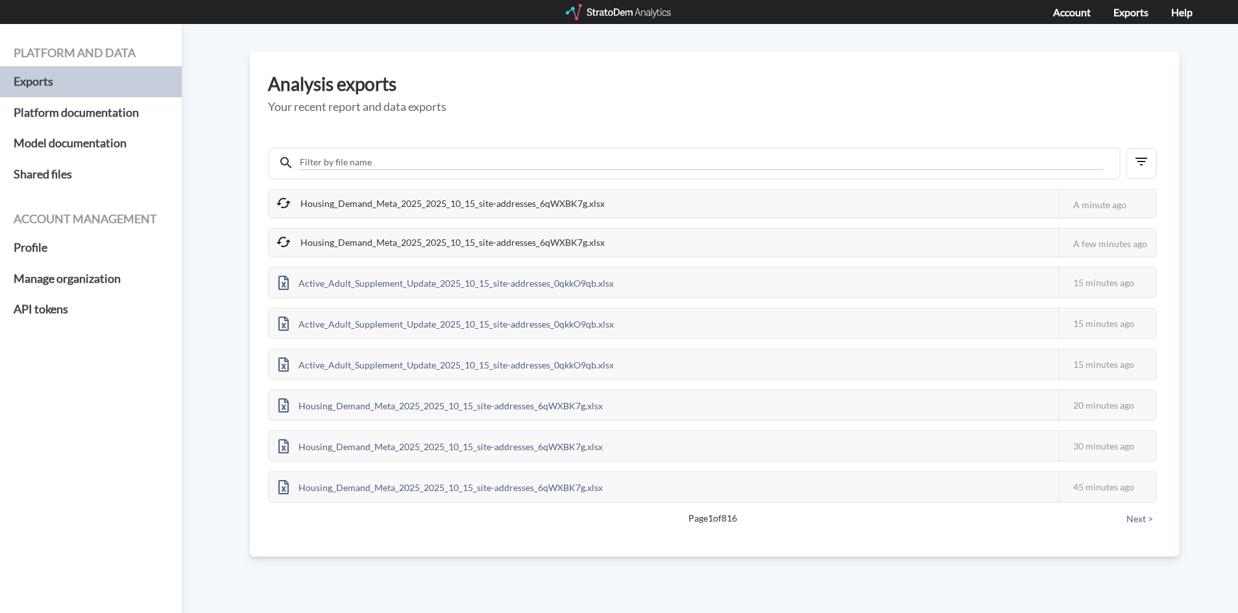
click at [461, 206] on div "Housing_Demand_Meta_2025_2025_10_15_site-addresses_6qWXBK7g.xlsx" at bounding box center [441, 203] width 345 height 27
